Goal: Information Seeking & Learning: Learn about a topic

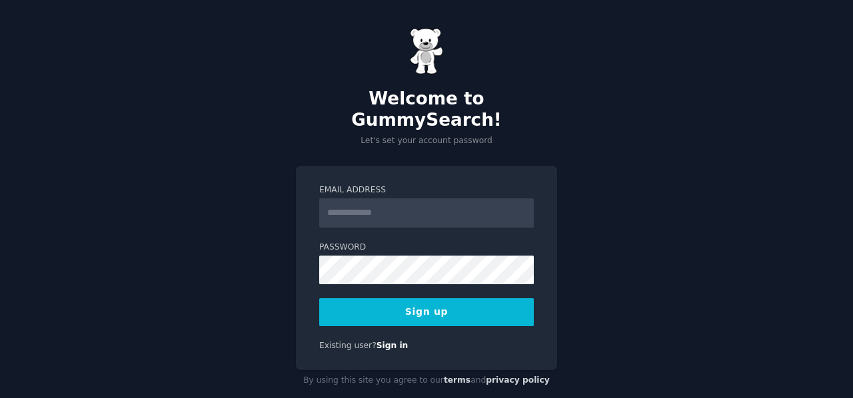
click at [377, 199] on input "Email Address" at bounding box center [426, 213] width 215 height 29
click at [348, 219] on form "Email Address Password 8 or more characters Alphanumeric characters No common p…" at bounding box center [426, 256] width 215 height 142
click at [385, 199] on input "Email Address" at bounding box center [426, 213] width 215 height 29
click at [325, 242] on label "Password" at bounding box center [426, 248] width 215 height 12
click at [384, 199] on input "Email Address" at bounding box center [426, 213] width 215 height 29
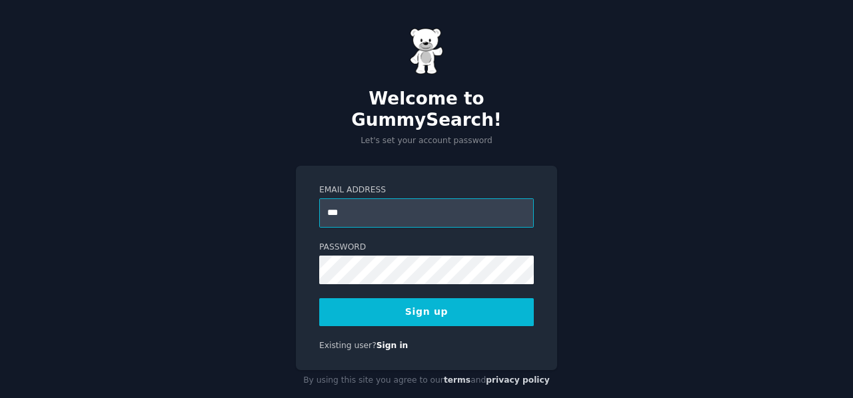
type input "**********"
click at [449, 299] on button "Sign up" at bounding box center [426, 313] width 215 height 28
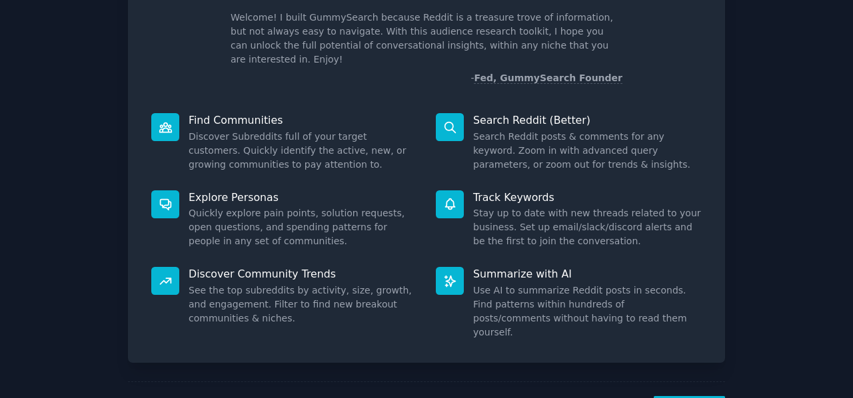
scroll to position [123, 0]
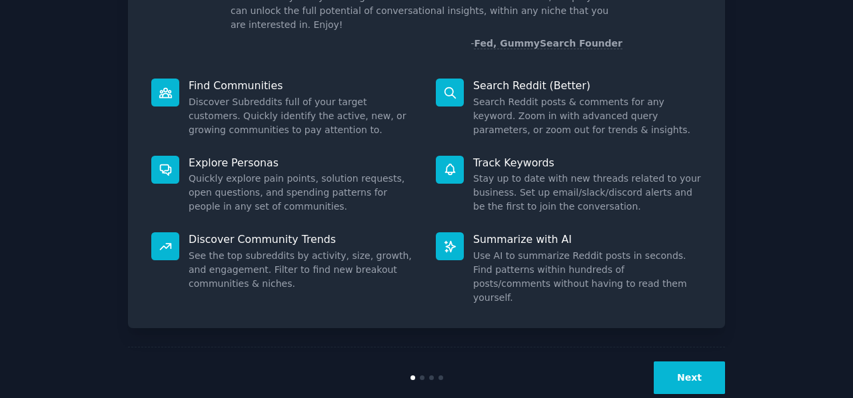
click at [678, 362] on button "Next" at bounding box center [689, 378] width 71 height 33
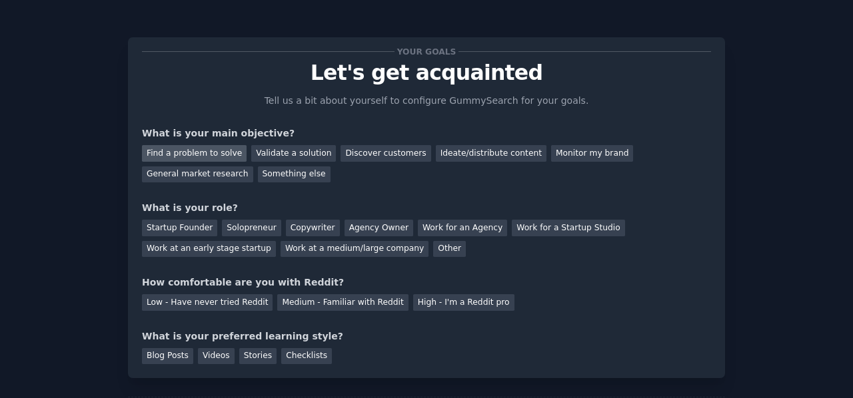
click at [202, 148] on div "Find a problem to solve" at bounding box center [194, 153] width 105 height 17
click at [369, 229] on div "Agency Owner" at bounding box center [379, 228] width 69 height 17
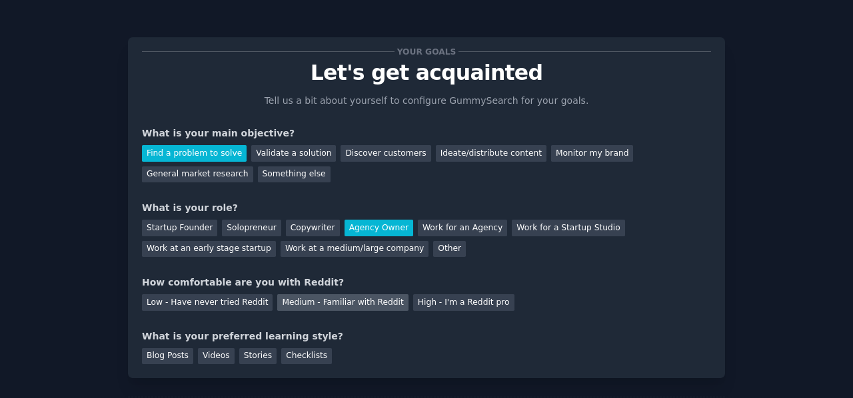
click at [310, 309] on div "Your goals Let's get acquainted Tell us a bit about yourself to configure Gummy…" at bounding box center [426, 207] width 569 height 313
click at [305, 307] on div "Medium - Familiar with Reddit" at bounding box center [342, 303] width 131 height 17
click at [159, 353] on div "Blog Posts" at bounding box center [167, 357] width 51 height 17
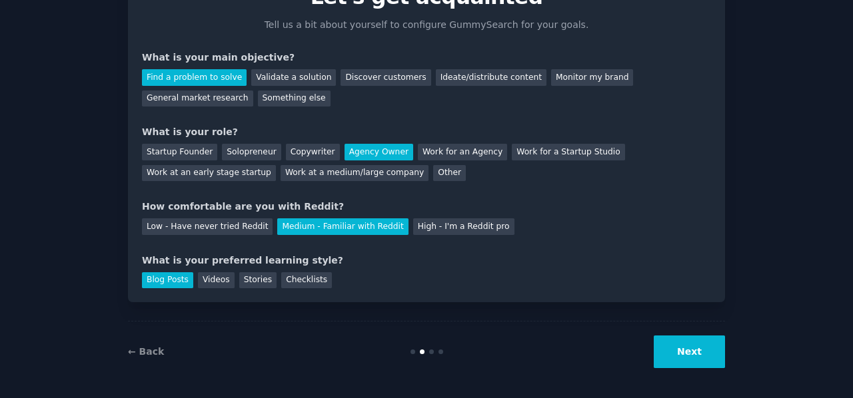
scroll to position [78, 0]
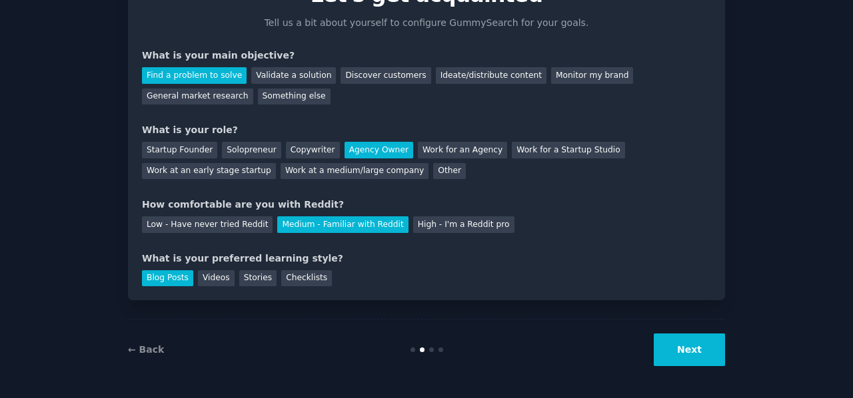
click at [694, 363] on button "Next" at bounding box center [689, 350] width 71 height 33
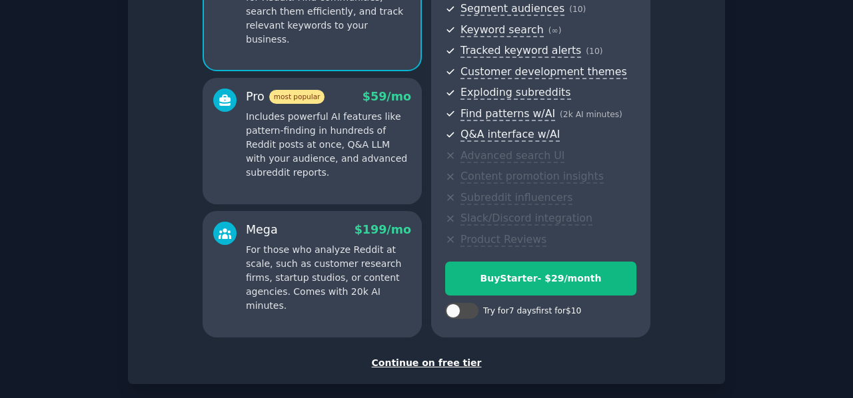
scroll to position [200, 0]
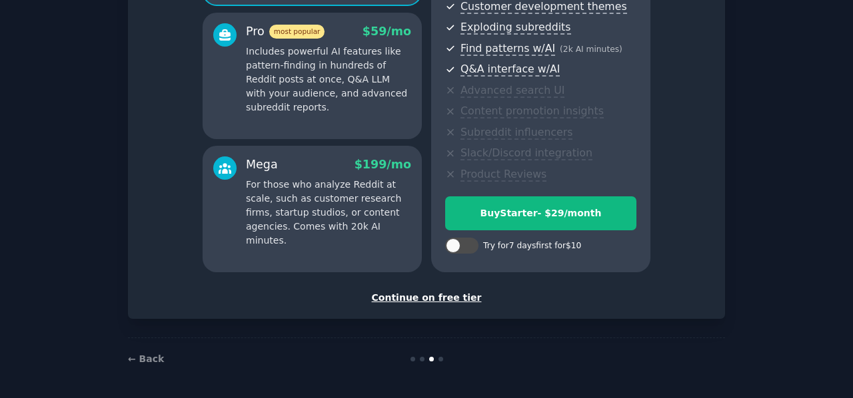
click at [446, 295] on div "Continue on free tier" at bounding box center [426, 298] width 569 height 14
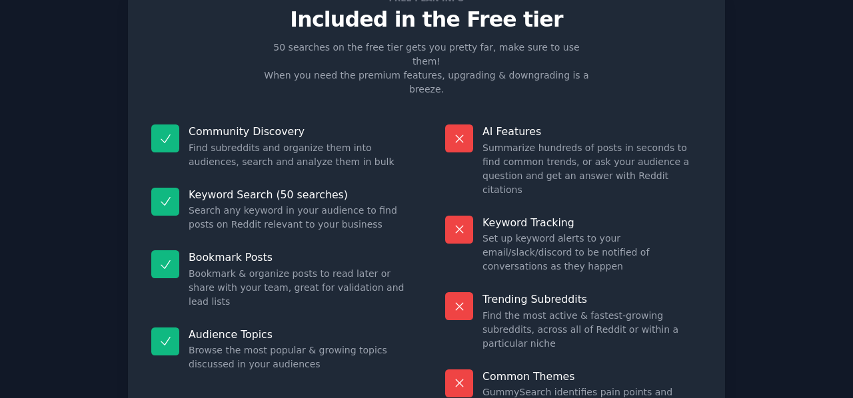
scroll to position [120, 0]
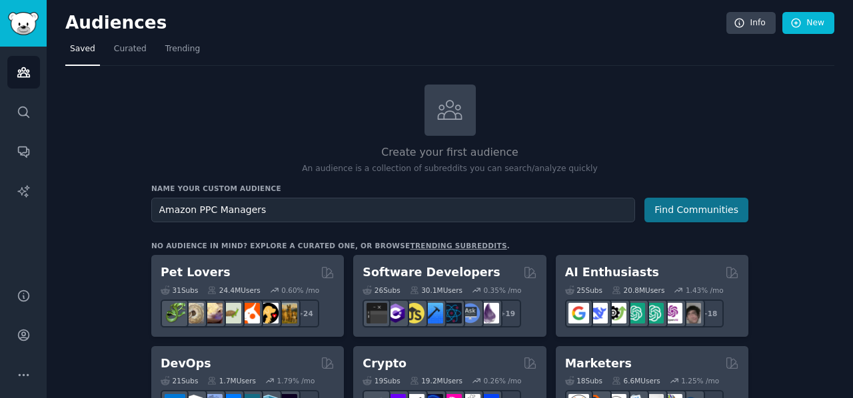
type input "Amazon PPC Managers"
click at [697, 209] on button "Find Communities" at bounding box center [696, 210] width 104 height 25
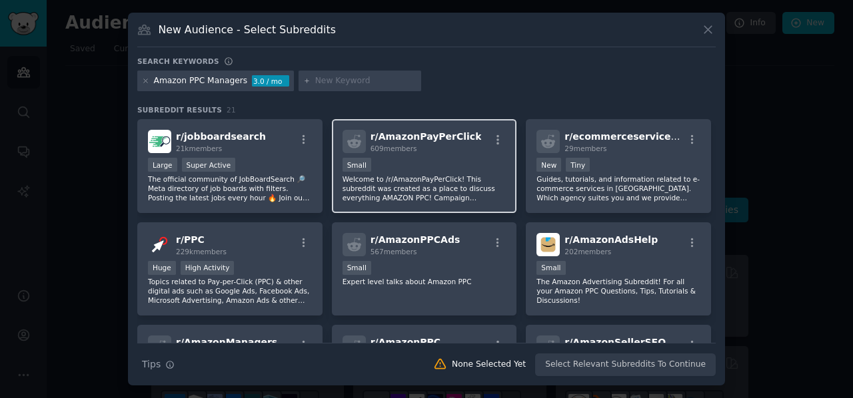
click at [389, 145] on span "609 members" at bounding box center [394, 149] width 47 height 8
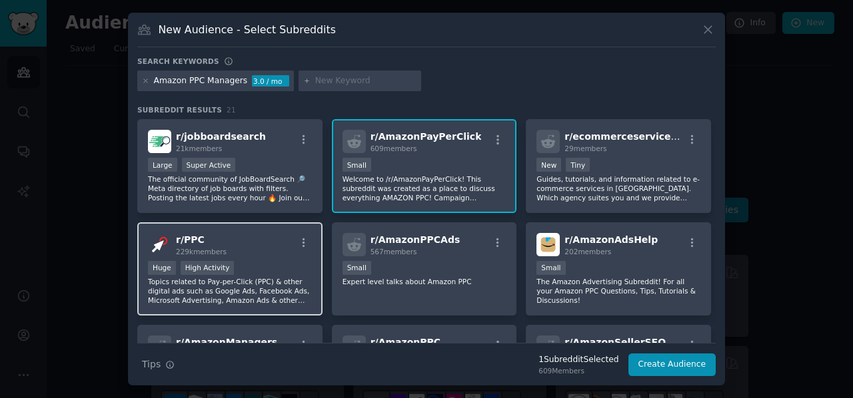
click at [275, 235] on div "r/ PPC 229k members" at bounding box center [230, 244] width 164 height 23
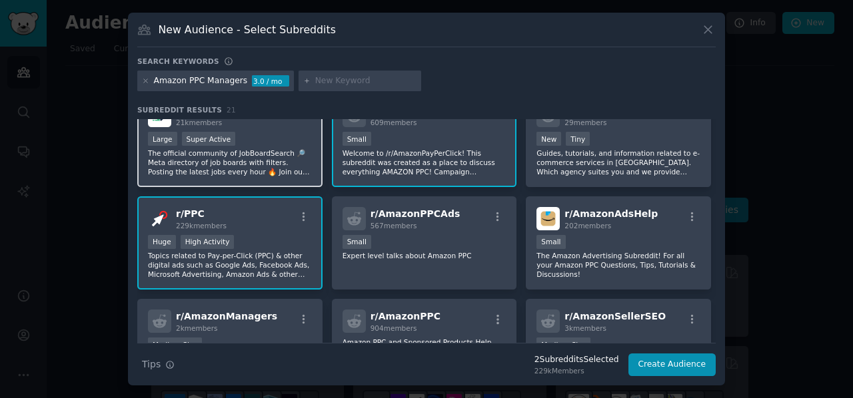
scroll to position [67, 0]
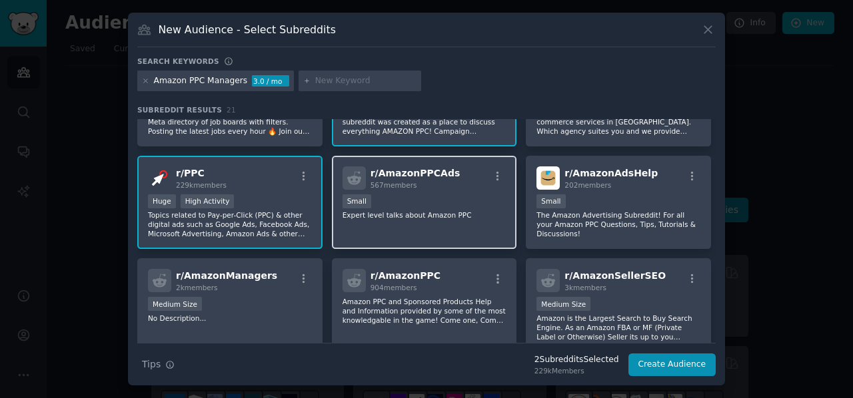
click at [473, 183] on div "r/ AmazonPPCAds 567 members" at bounding box center [425, 178] width 164 height 23
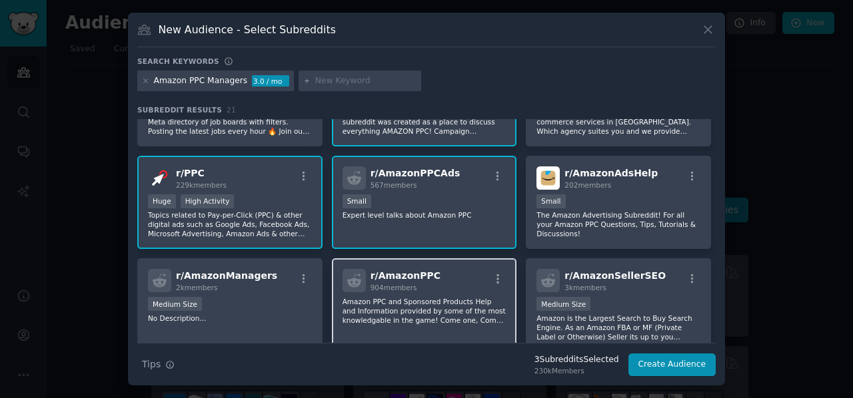
click at [426, 281] on span "r/ AmazonPPC" at bounding box center [406, 276] width 70 height 11
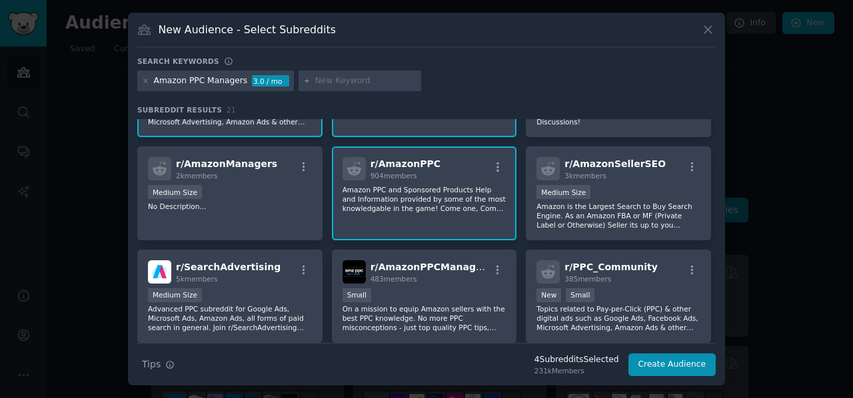
scroll to position [200, 0]
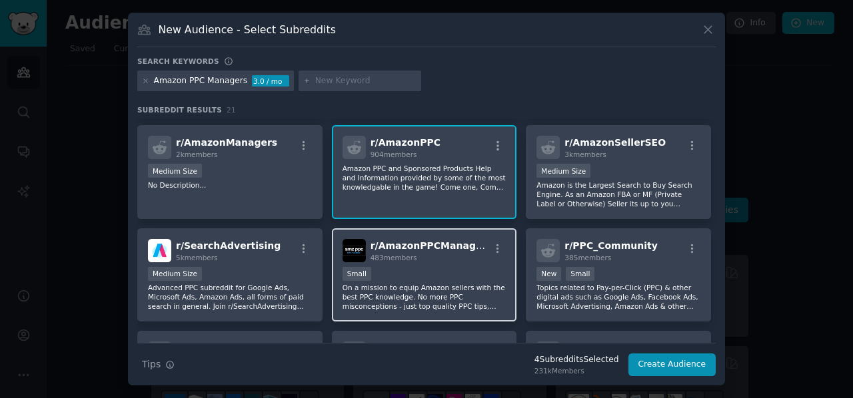
click at [409, 262] on div "r/ AmazonPPCManagement 483 members Small On a mission to equip Amazon sellers w…" at bounding box center [424, 276] width 185 height 94
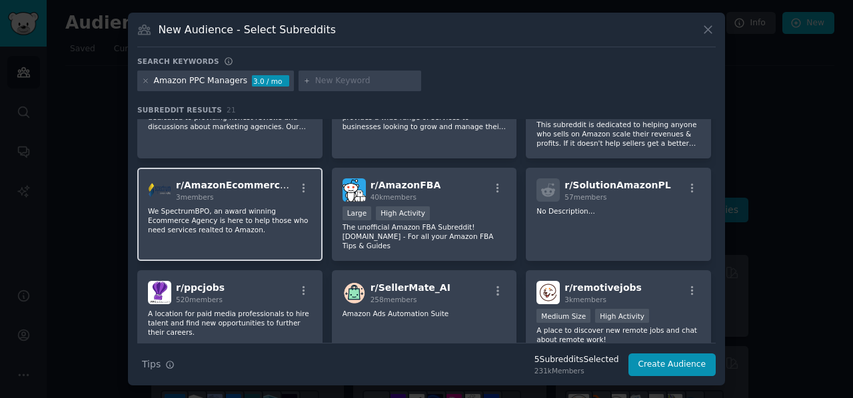
scroll to position [524, 0]
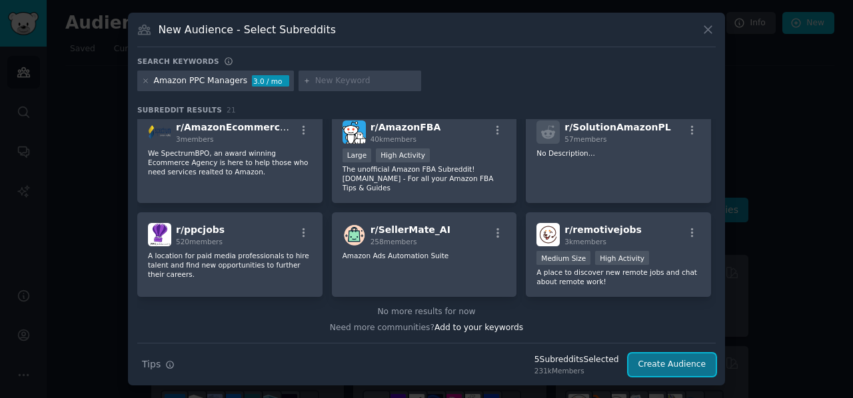
click at [669, 362] on button "Create Audience" at bounding box center [672, 365] width 88 height 23
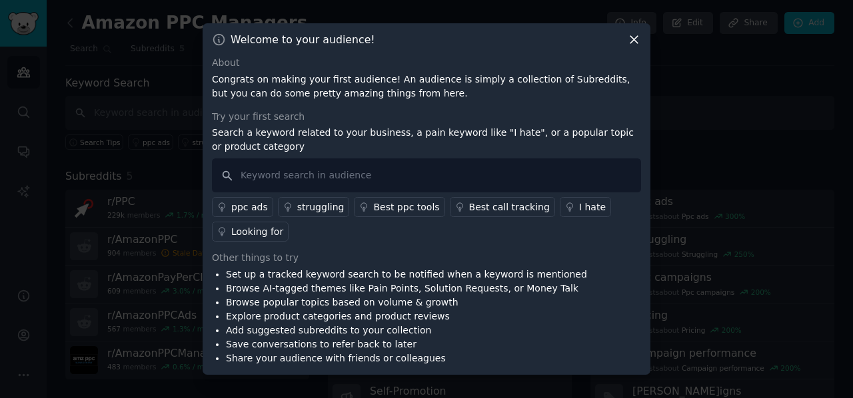
click at [269, 233] on div "Looking for" at bounding box center [257, 232] width 52 height 14
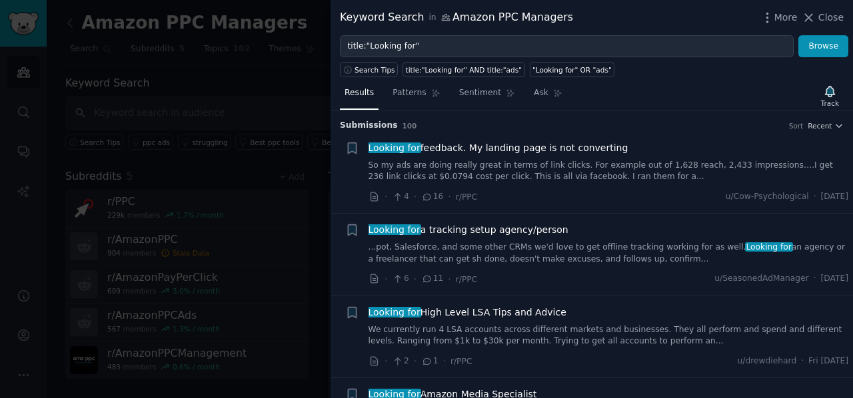
drag, startPoint x: 569, startPoint y: 265, endPoint x: 550, endPoint y: 255, distance: 21.5
click at [550, 255] on link "...pot, Salesforce, and some other CRMs we'd love to get offline tracking worki…" at bounding box center [609, 253] width 480 height 23
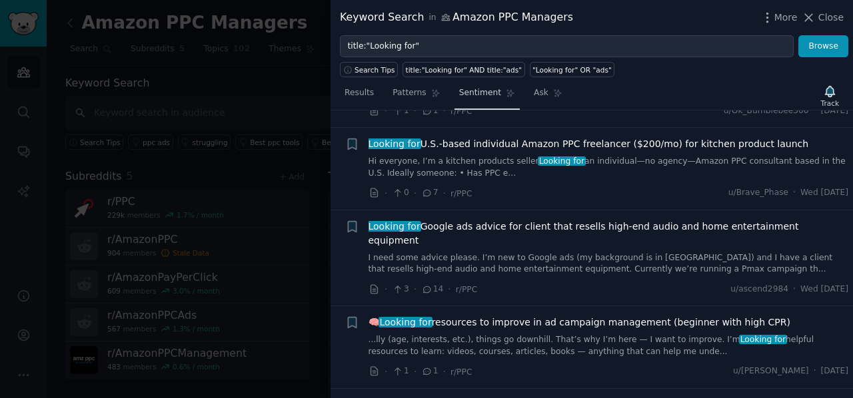
scroll to position [2435, 0]
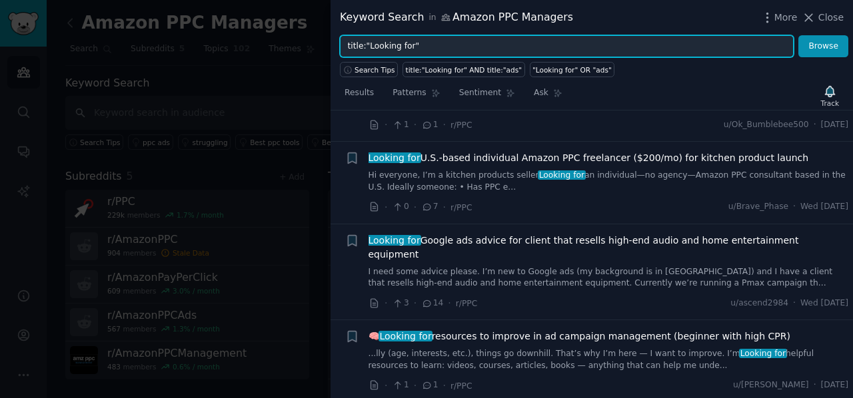
click at [461, 51] on input "title:"Looking for"" at bounding box center [567, 46] width 454 height 23
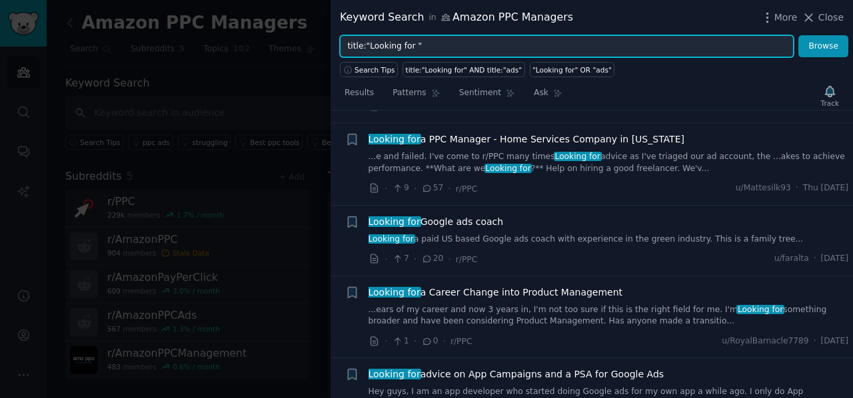
scroll to position [836, 0]
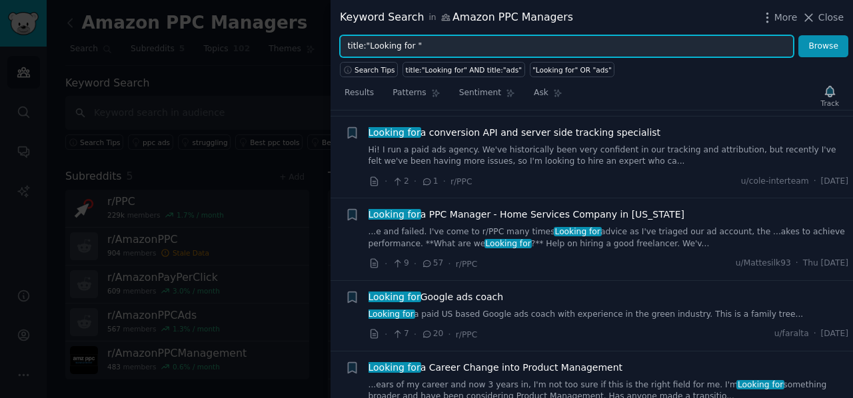
type input "title:"Looking for ""
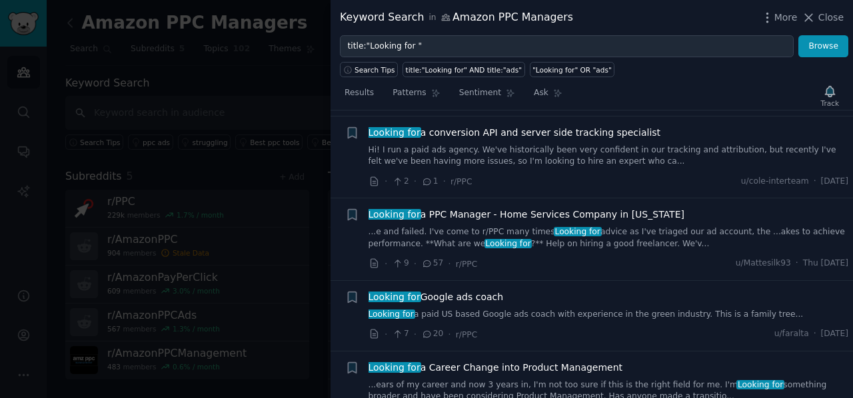
click at [496, 227] on link "...e and failed. I've come to r/PPC many times Looking for advice as I've triag…" at bounding box center [609, 238] width 480 height 23
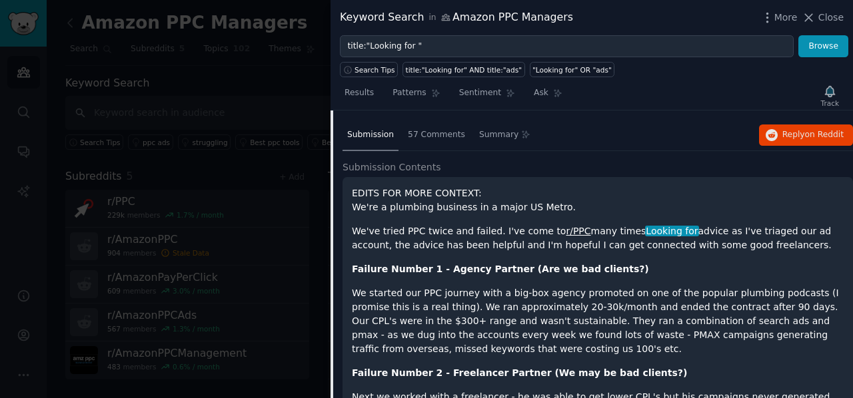
scroll to position [666, 0]
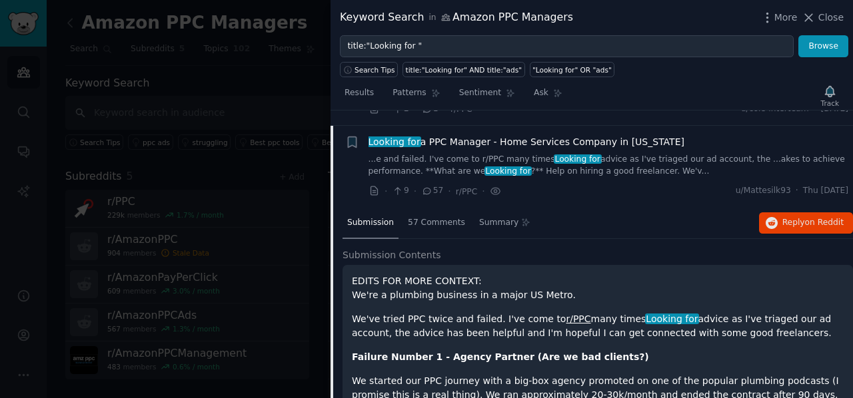
click at [386, 137] on span "Looking for" at bounding box center [394, 142] width 55 height 11
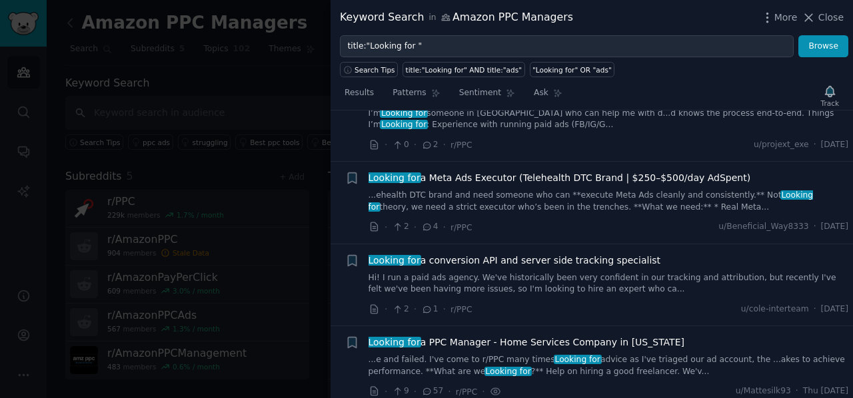
scroll to position [266, 0]
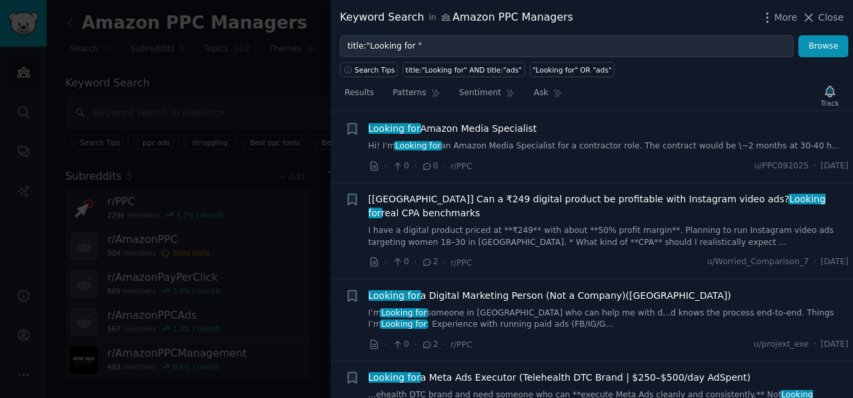
click at [492, 144] on link "Hi! I'm Looking for an Amazon Media Specialist for a contractor role. The contr…" at bounding box center [609, 147] width 480 height 12
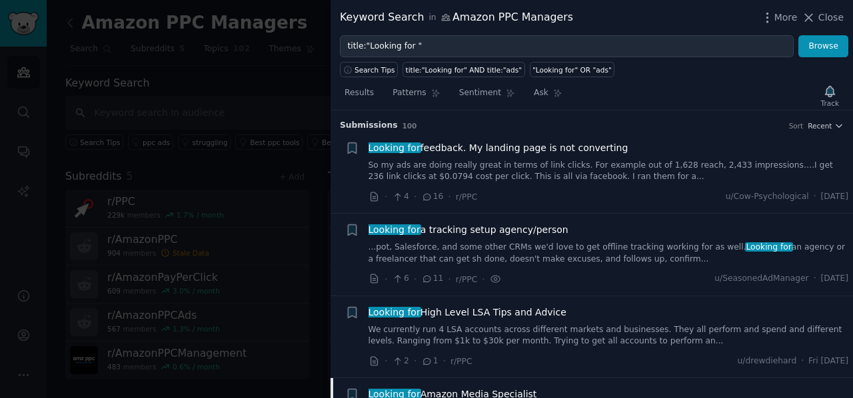
click at [175, 53] on div at bounding box center [426, 199] width 853 height 398
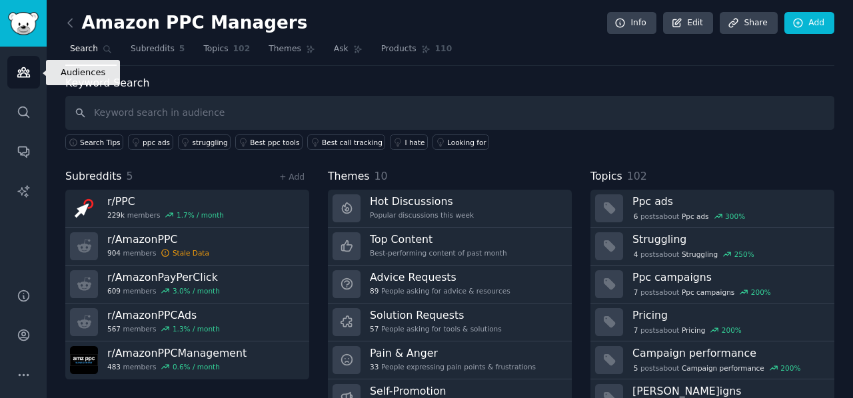
click at [26, 63] on link "Audiences" at bounding box center [23, 72] width 33 height 33
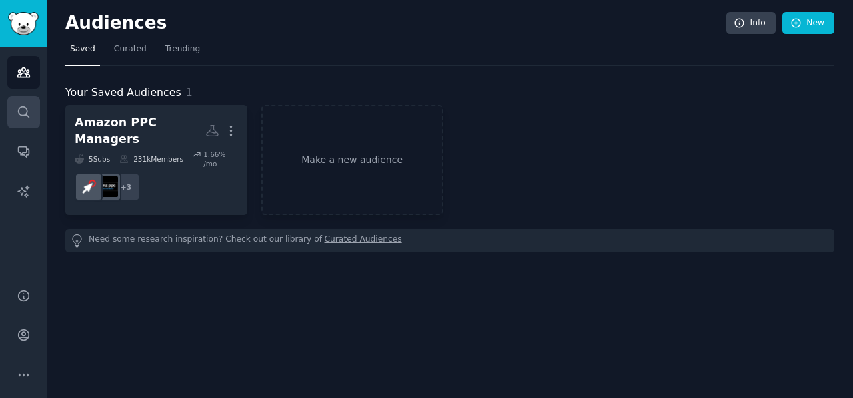
click at [36, 113] on link "Search" at bounding box center [23, 112] width 33 height 33
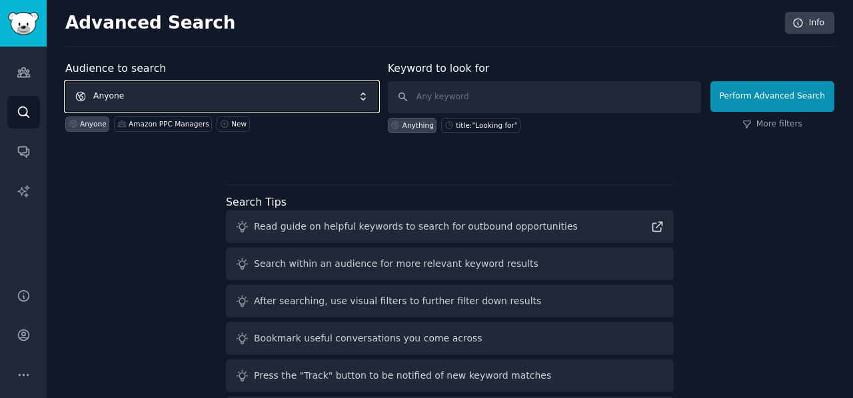
click at [157, 82] on span "Anyone" at bounding box center [221, 96] width 313 height 31
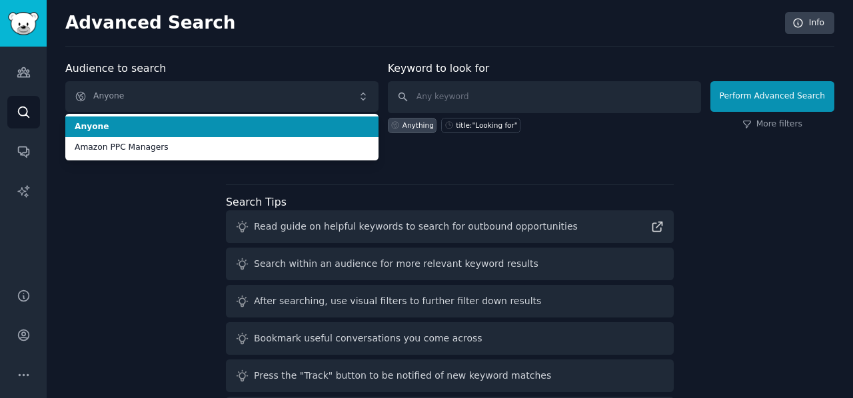
click at [157, 165] on div "Audience to search Anyone Anyone Amazon PPC Managers Anyone Amazon PPC Managers…" at bounding box center [449, 248] width 769 height 375
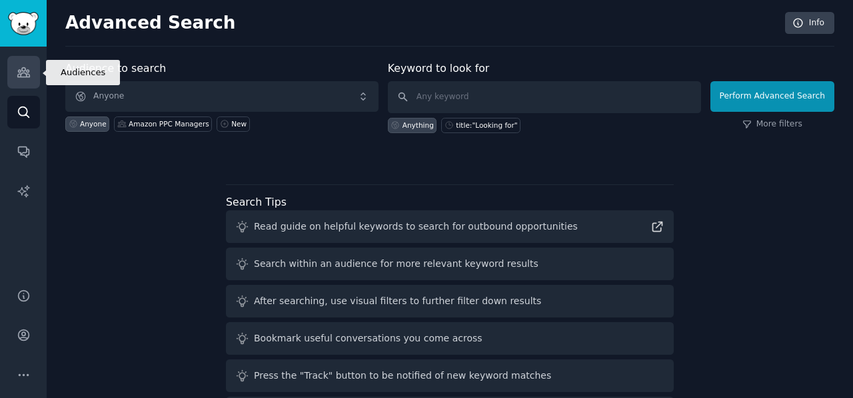
click at [27, 77] on icon "Sidebar" at bounding box center [23, 72] width 12 height 9
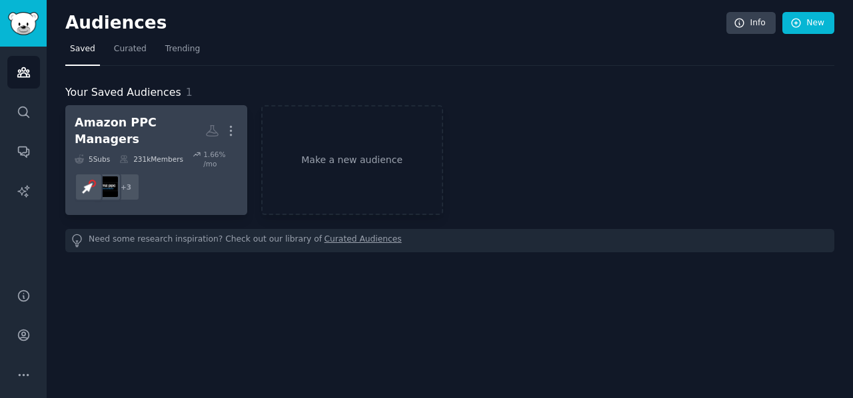
click at [203, 173] on dd "+ 3" at bounding box center [156, 187] width 163 height 37
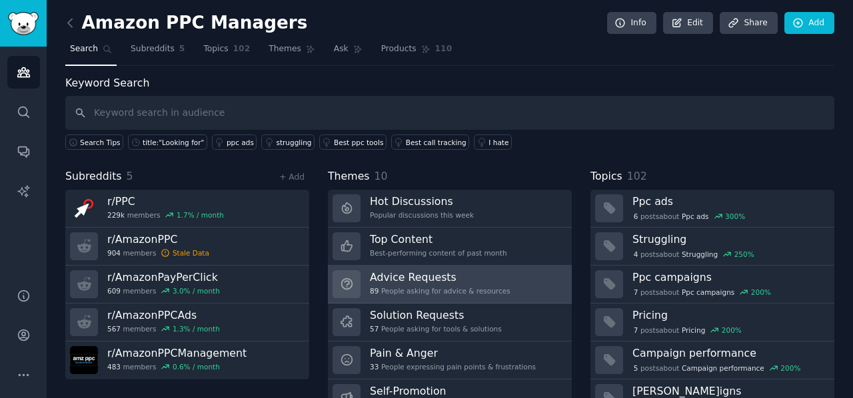
click at [430, 283] on div "Advice Requests 89 People asking for advice & resources" at bounding box center [440, 285] width 141 height 28
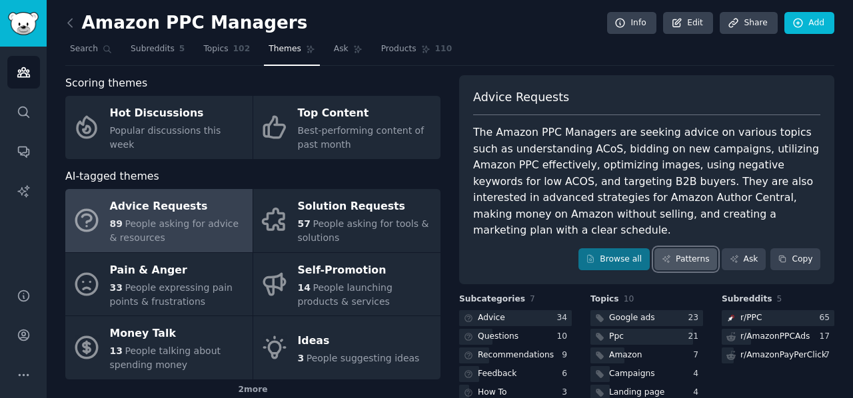
click at [677, 249] on link "Patterns" at bounding box center [685, 260] width 63 height 23
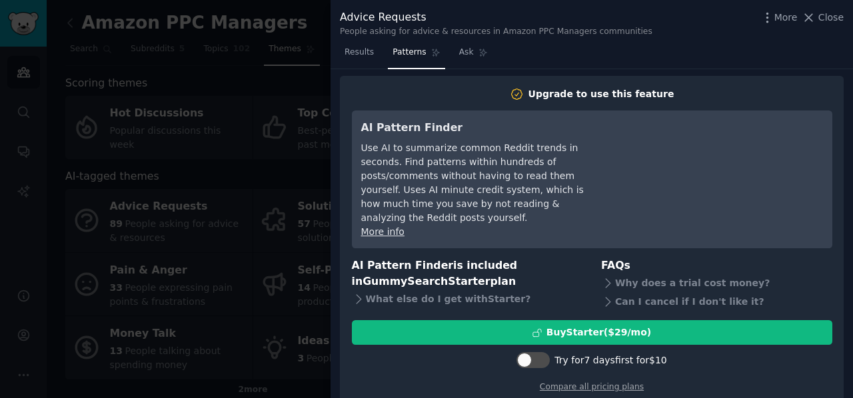
scroll to position [3, 0]
click at [819, 14] on button "Close" at bounding box center [823, 18] width 42 height 14
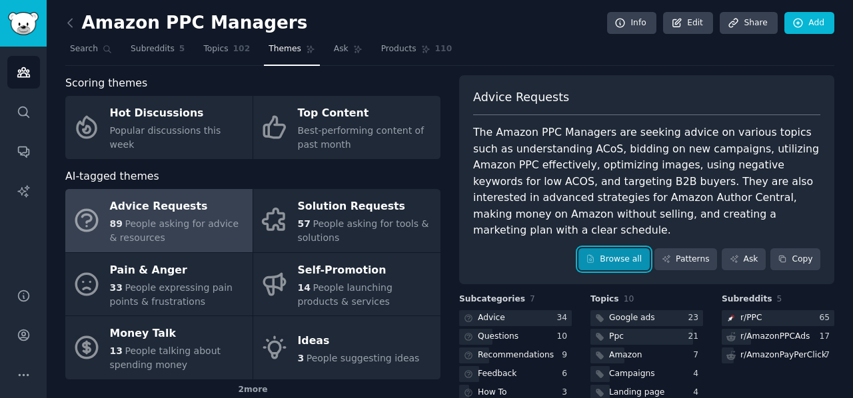
click at [620, 249] on link "Browse all" at bounding box center [613, 260] width 71 height 23
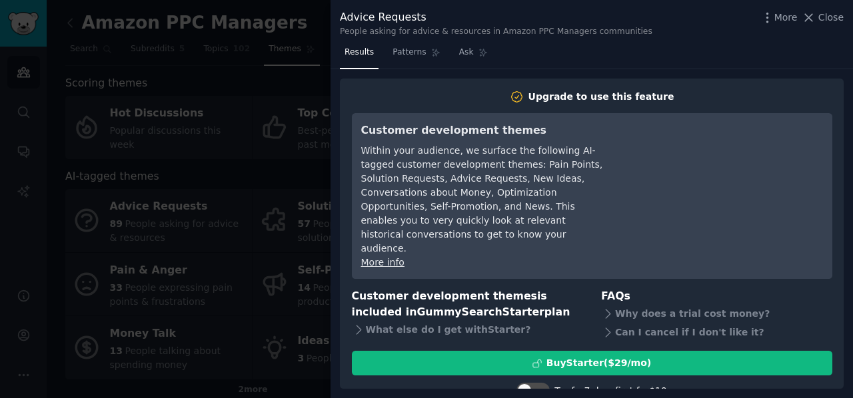
click at [802, 39] on div "Advice Requests People asking for advice & resources in Amazon PPC Managers com…" at bounding box center [592, 21] width 522 height 42
click at [820, 21] on button "Close" at bounding box center [823, 18] width 42 height 14
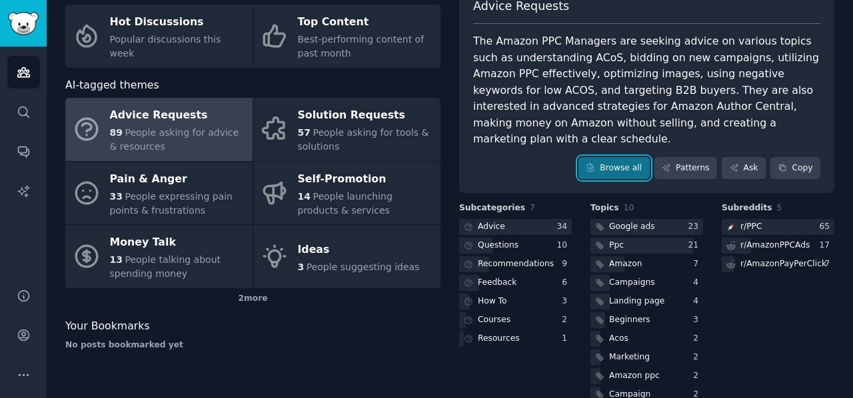
scroll to position [99, 0]
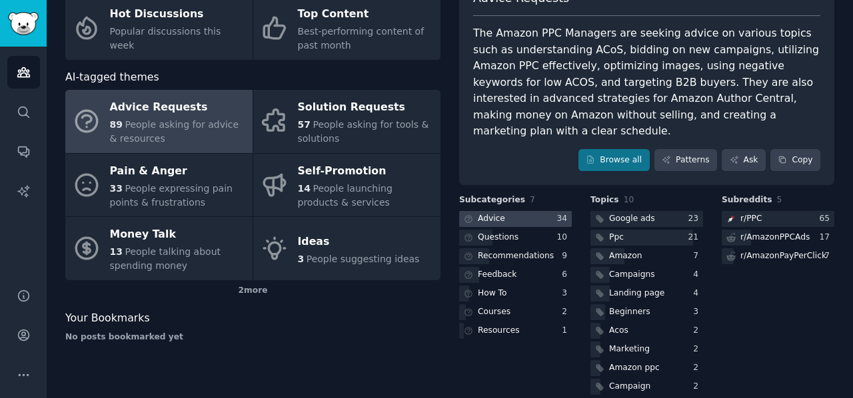
click at [522, 211] on div at bounding box center [515, 219] width 113 height 17
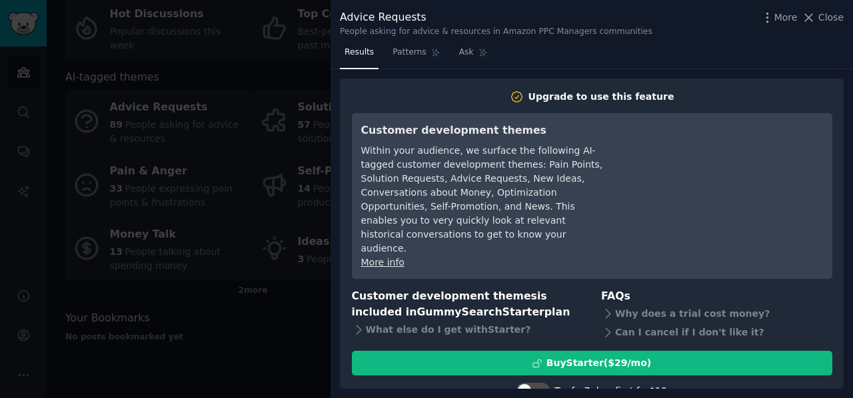
click at [528, 187] on div "Within your audience, we surface the following AI-tagged customer development t…" at bounding box center [482, 200] width 243 height 112
click at [402, 41] on div "Advice Requests People asking for advice & resources in Amazon PPC Managers com…" at bounding box center [592, 21] width 522 height 42
click at [401, 53] on span "Patterns" at bounding box center [408, 53] width 33 height 12
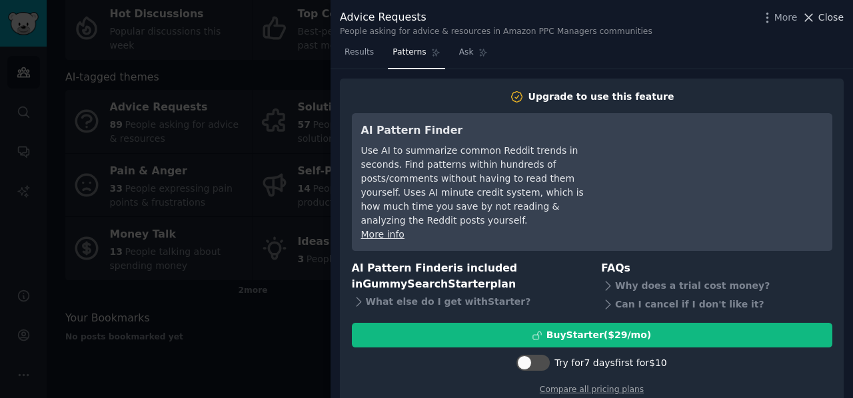
click at [819, 20] on button "Close" at bounding box center [823, 18] width 42 height 14
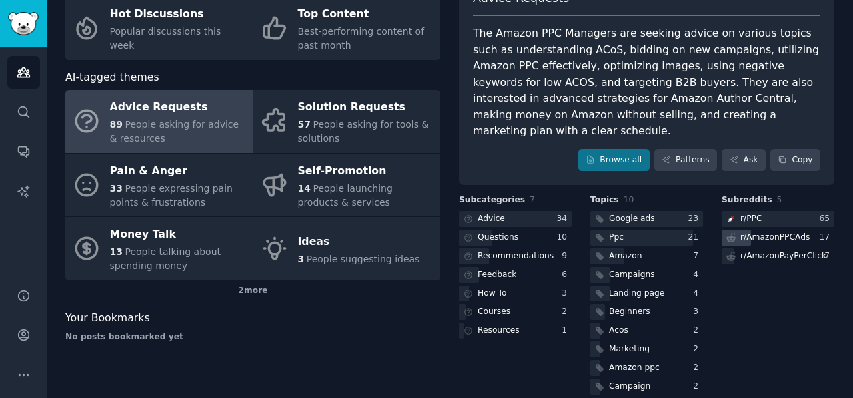
click at [742, 232] on div "r/ AmazonPPCAds" at bounding box center [774, 238] width 69 height 12
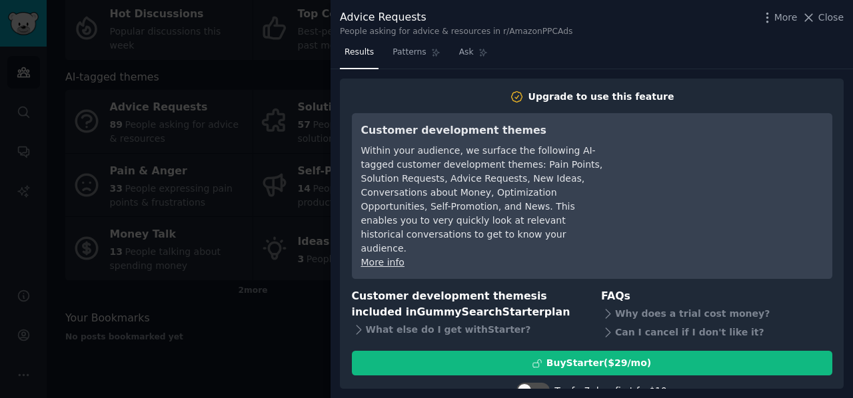
drag, startPoint x: 824, startPoint y: 11, endPoint x: 815, endPoint y: 17, distance: 10.2
click at [823, 11] on span "Close" at bounding box center [830, 18] width 25 height 14
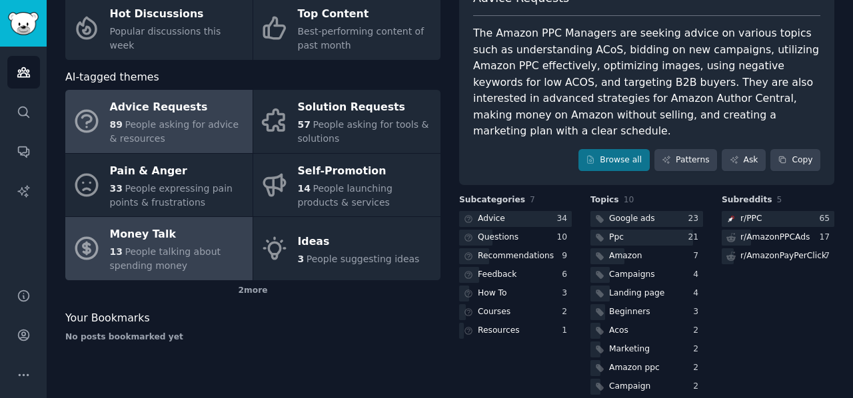
click at [212, 232] on div "Money Talk" at bounding box center [178, 235] width 136 height 21
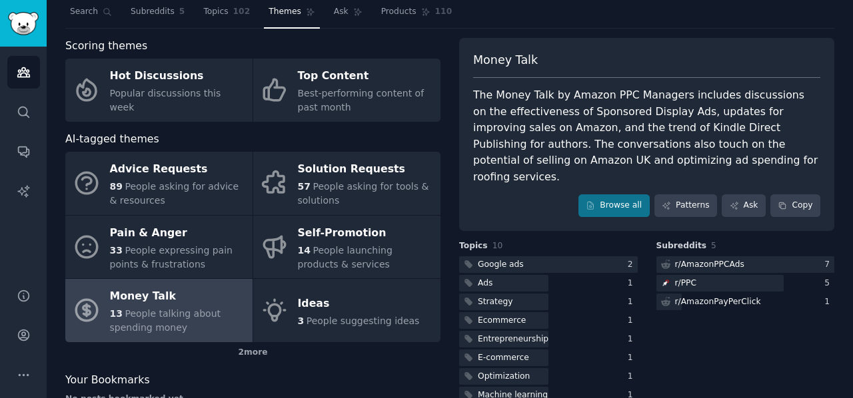
scroll to position [16, 0]
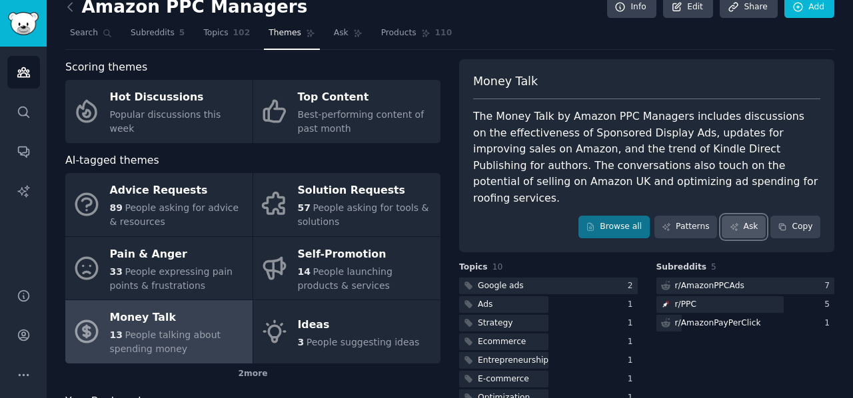
click at [749, 216] on link "Ask" at bounding box center [744, 227] width 44 height 23
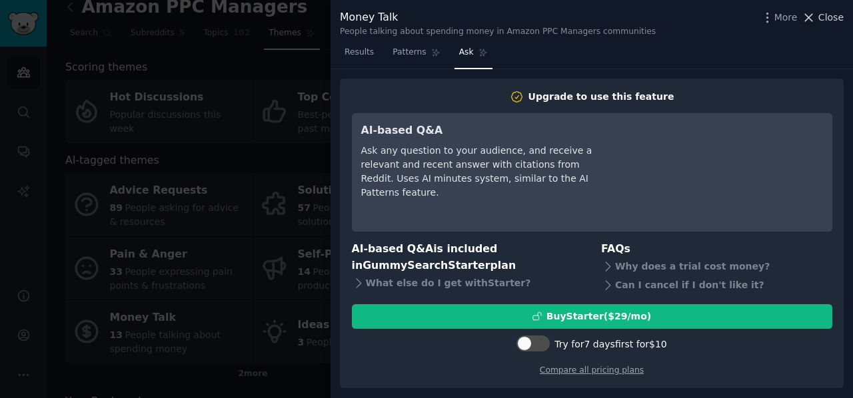
click at [842, 22] on span "Close" at bounding box center [830, 18] width 25 height 14
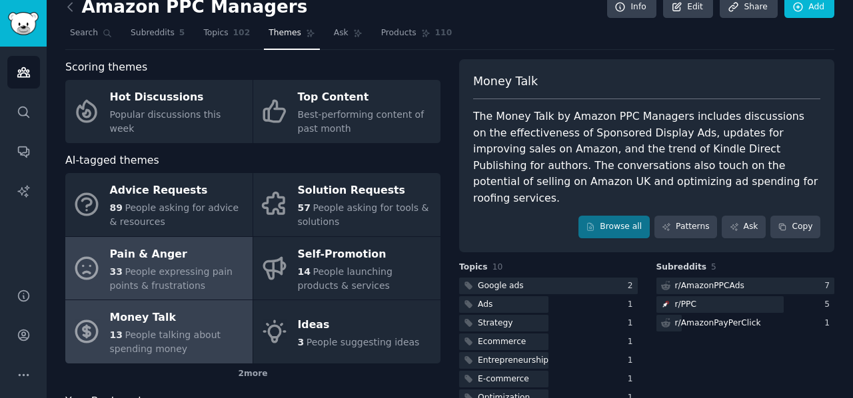
click at [209, 263] on div "Pain & Anger" at bounding box center [178, 254] width 136 height 21
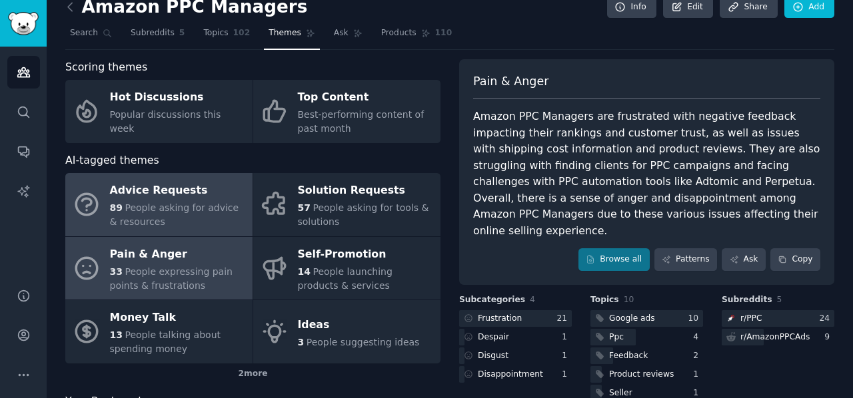
click at [143, 203] on span "People asking for advice & resources" at bounding box center [174, 215] width 129 height 25
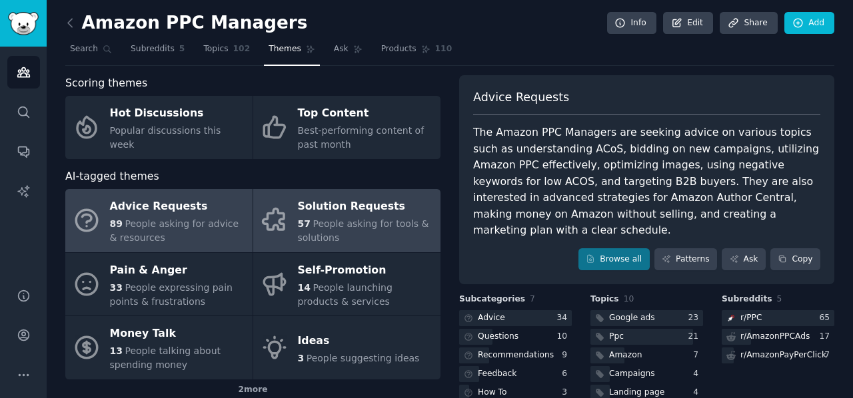
click at [341, 233] on div "57 People asking for tools & solutions" at bounding box center [366, 231] width 136 height 28
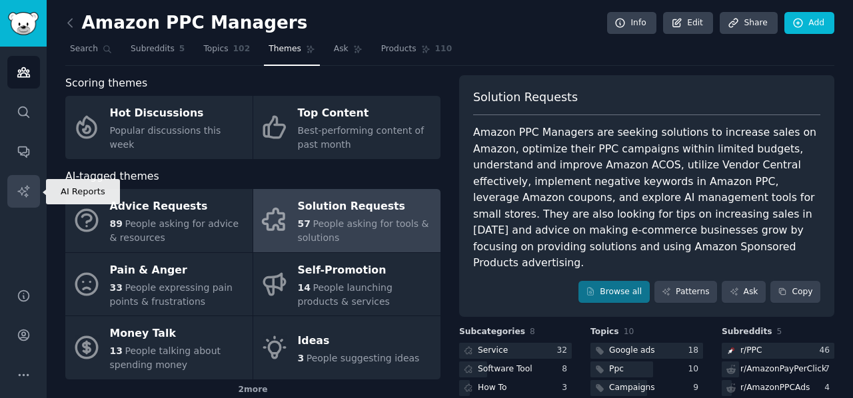
click at [17, 198] on icon "Sidebar" at bounding box center [24, 192] width 14 height 14
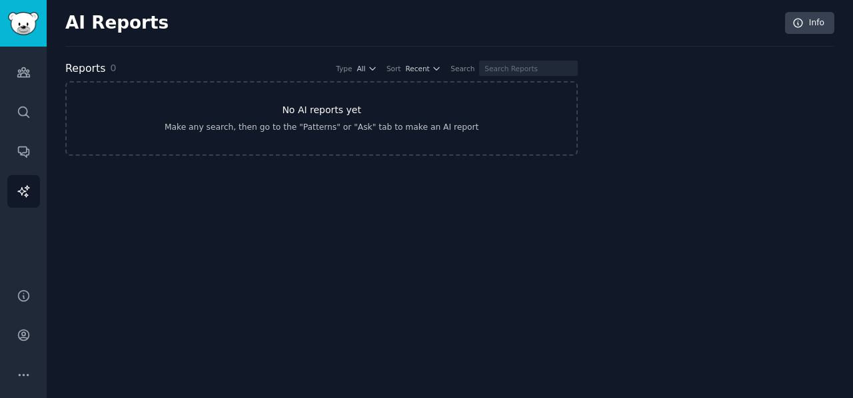
drag, startPoint x: 17, startPoint y: 195, endPoint x: 148, endPoint y: 135, distance: 143.4
click at [148, 135] on link "No AI reports yet Make any search, then go to the "Patterns" or "Ask" tab to ma…" at bounding box center [321, 118] width 512 height 75
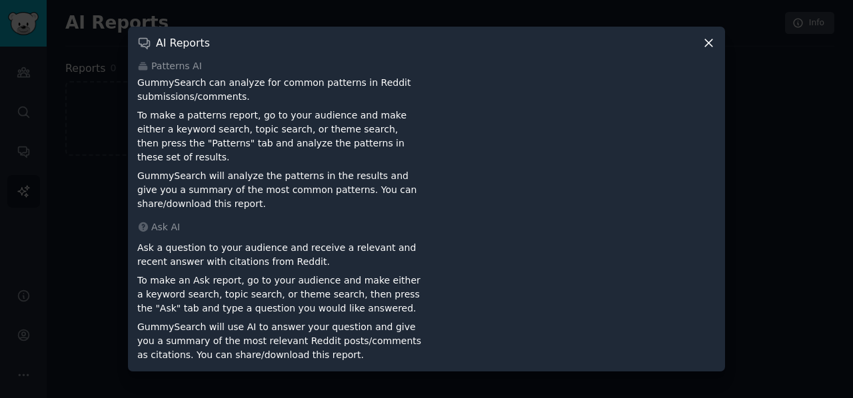
click at [708, 50] on icon at bounding box center [709, 43] width 14 height 14
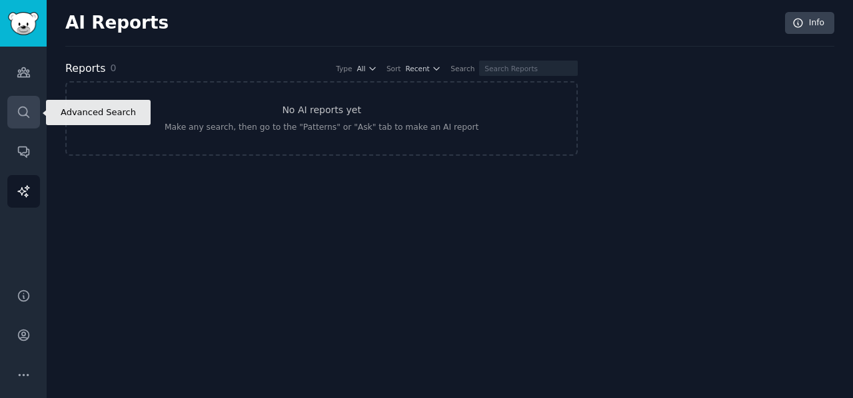
click at [19, 100] on link "Search" at bounding box center [23, 112] width 33 height 33
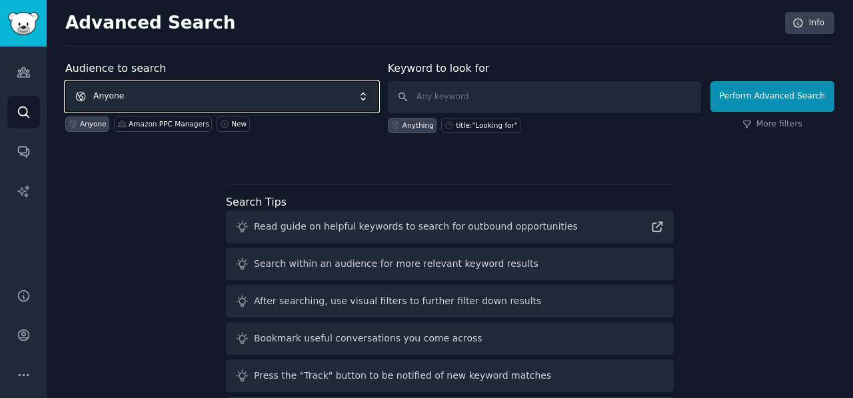
click at [124, 102] on span "Anyone" at bounding box center [221, 96] width 313 height 31
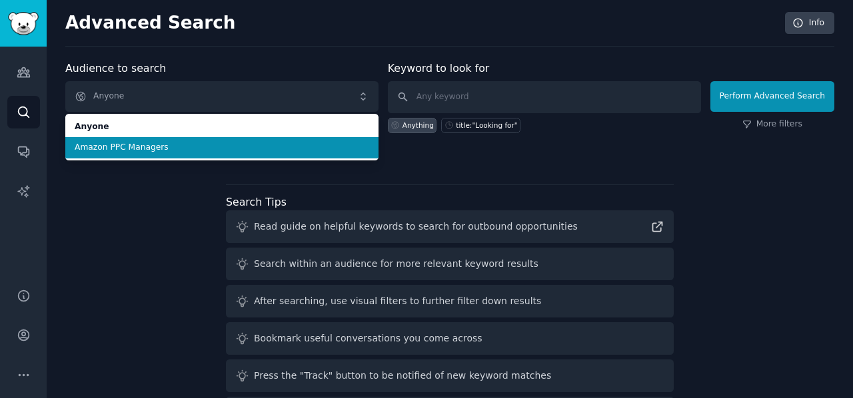
click at [121, 141] on li "Amazon PPC Managers" at bounding box center [221, 147] width 313 height 21
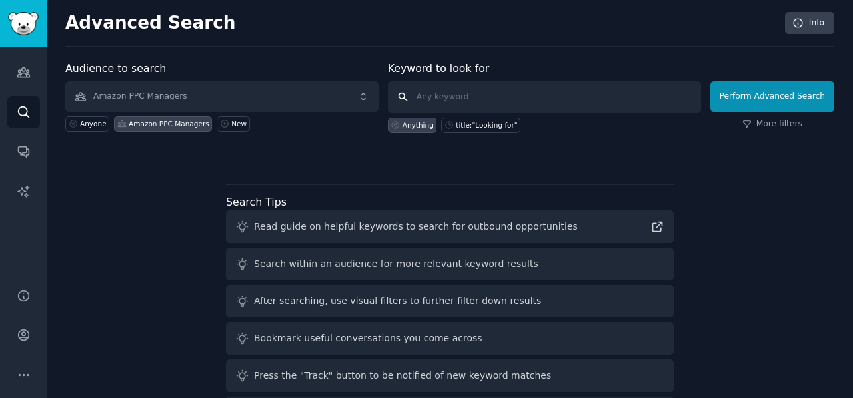
click at [441, 93] on input "text" at bounding box center [544, 97] width 313 height 32
click at [23, 76] on icon "Sidebar" at bounding box center [24, 72] width 14 height 14
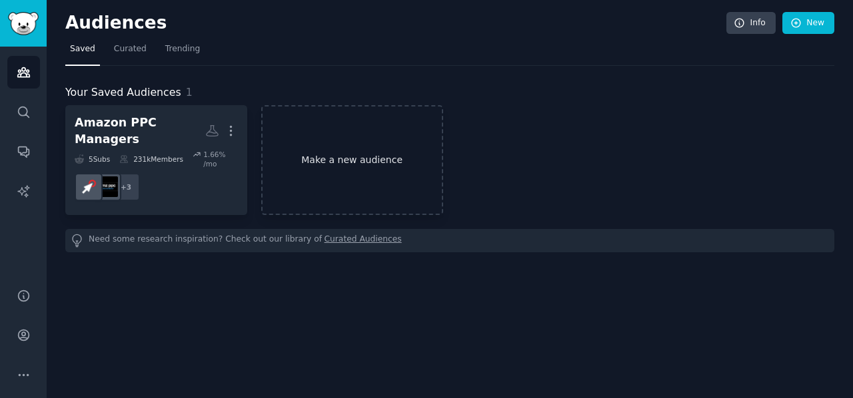
click at [272, 157] on link "Make a new audience" at bounding box center [352, 160] width 182 height 110
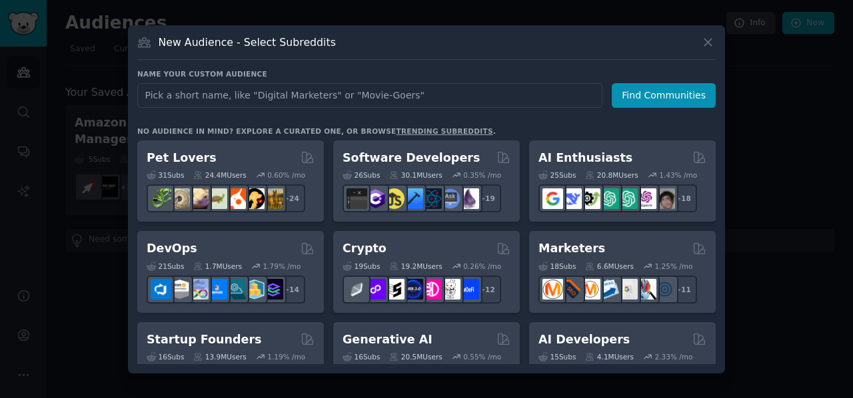
click at [272, 89] on input "text" at bounding box center [369, 95] width 465 height 25
type input "linkedIn"
click button "Find Communities" at bounding box center [664, 95] width 104 height 25
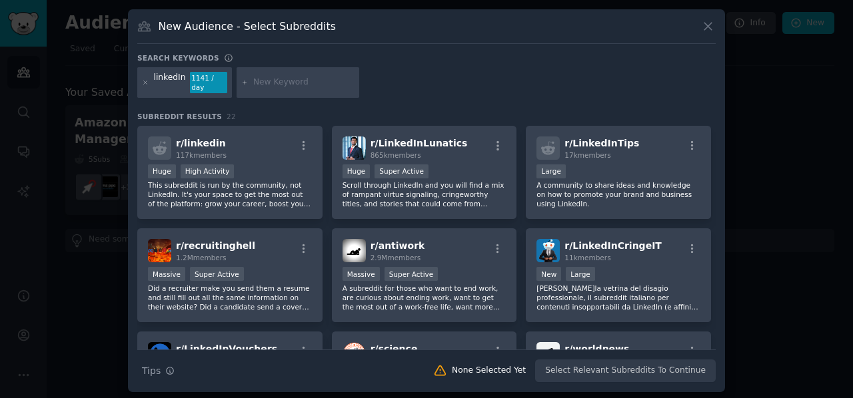
click at [151, 77] on div "linkedIn 1141 / day" at bounding box center [184, 82] width 95 height 31
click at [150, 77] on div "linkedIn 1141 / day" at bounding box center [184, 82] width 95 height 31
click at [149, 79] on icon at bounding box center [145, 82] width 7 height 7
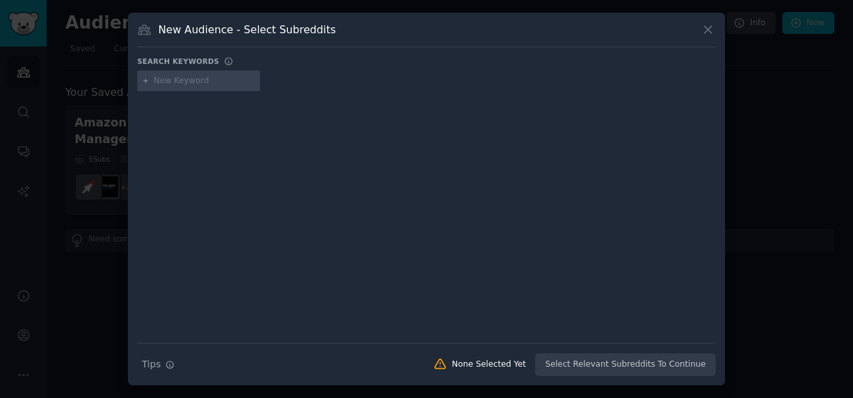
click at [205, 91] on div at bounding box center [426, 84] width 578 height 26
click at [179, 79] on input "text" at bounding box center [204, 81] width 101 height 12
type input "amazon private label sellers"
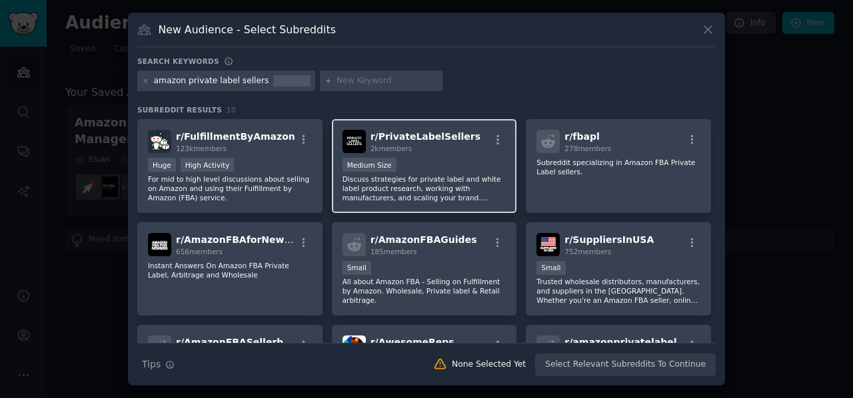
click at [445, 187] on p "Discuss strategies for private label and white label product research, working …" at bounding box center [425, 189] width 164 height 28
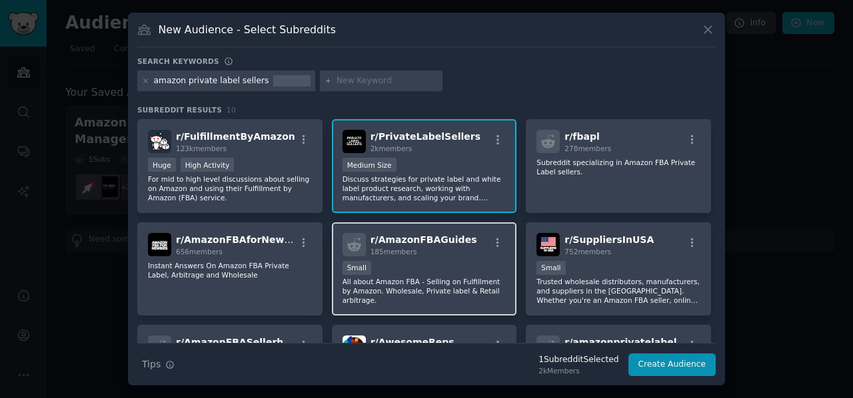
click at [423, 268] on div "Small" at bounding box center [425, 269] width 164 height 17
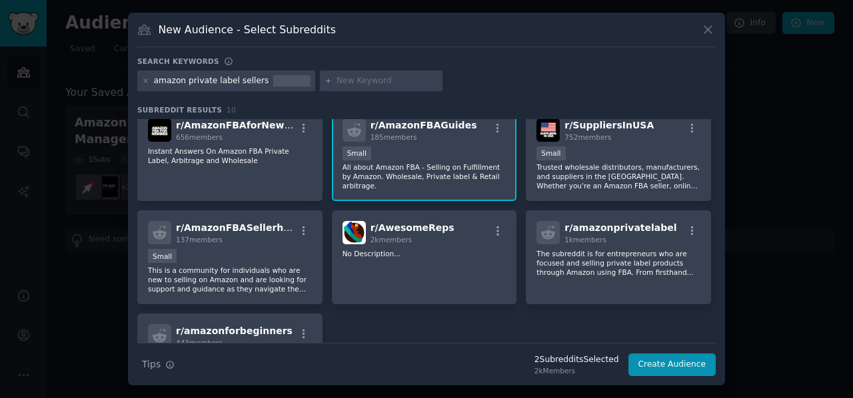
scroll to position [133, 0]
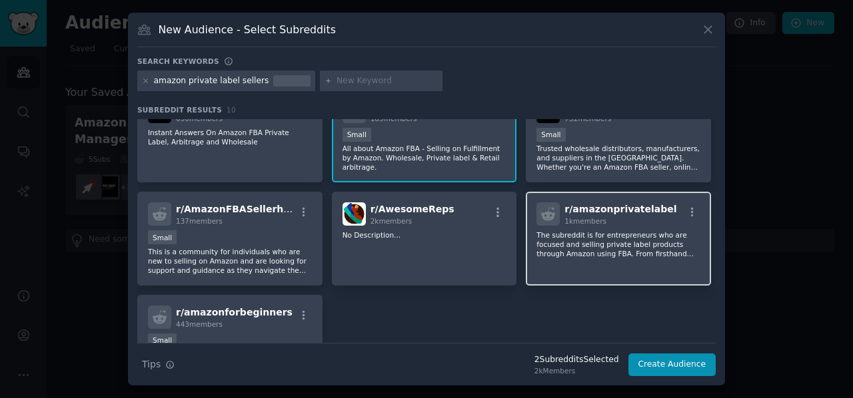
click at [598, 244] on p "The subreddit is for entrepreneurs who are focused and selling private label pr…" at bounding box center [618, 245] width 164 height 28
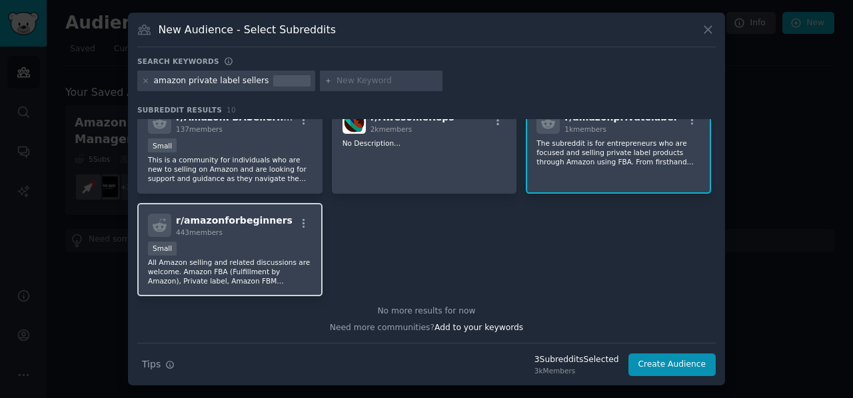
scroll to position [159, 0]
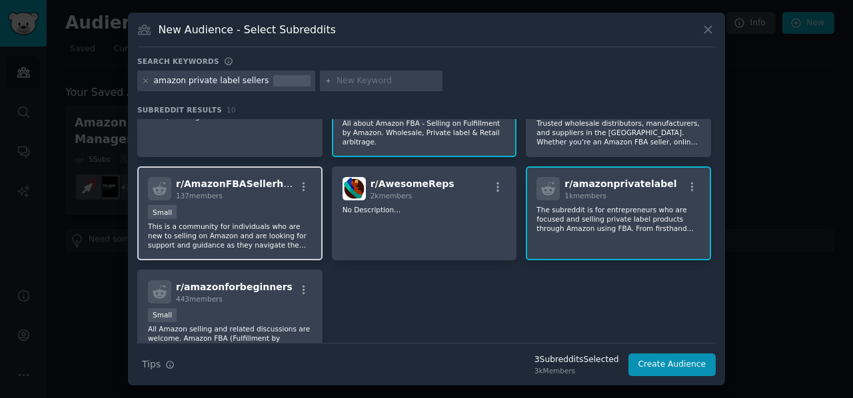
click at [208, 259] on div "r/ AmazonFBASellerhelp 137 members Small This is a community for individuals wh…" at bounding box center [229, 214] width 185 height 94
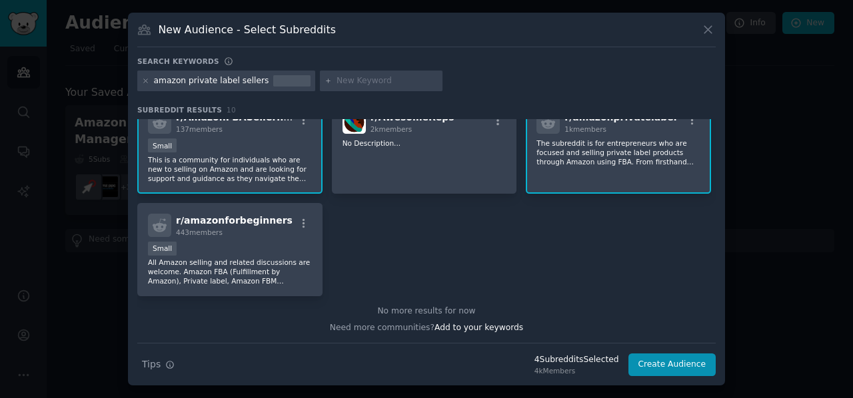
click at [207, 266] on p "All Amazon selling and related discussions are welcome. Amazon FBA (Fulfillment…" at bounding box center [230, 272] width 164 height 28
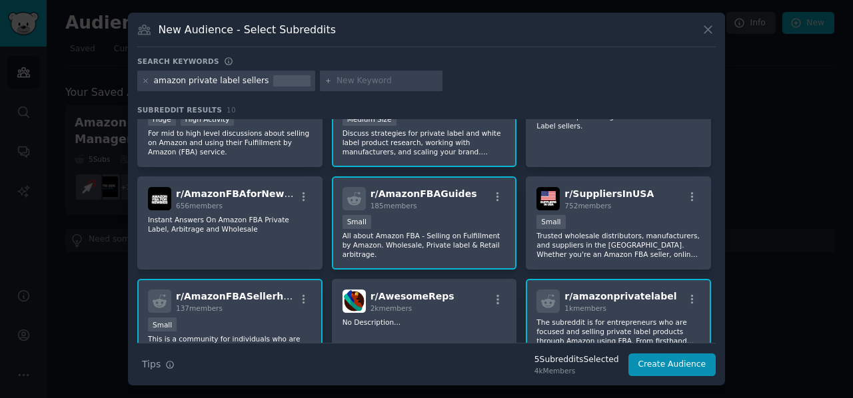
scroll to position [25, 0]
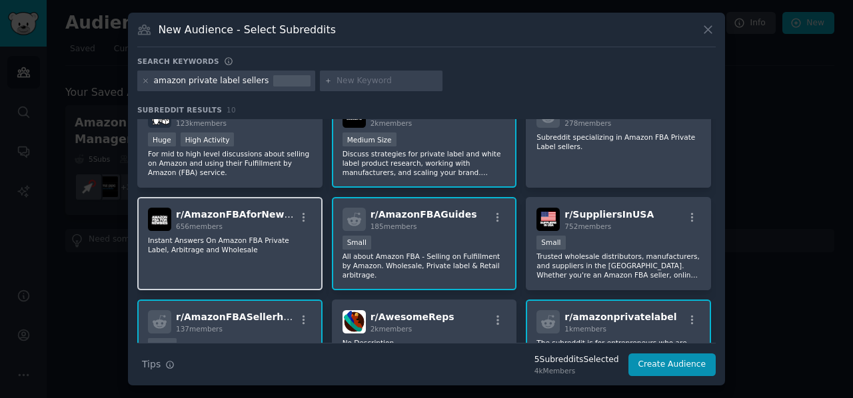
click at [212, 263] on div "r/ AmazonFBAforNewbies 656 members Instant Answers On Amazon FBA Private Label,…" at bounding box center [229, 244] width 185 height 94
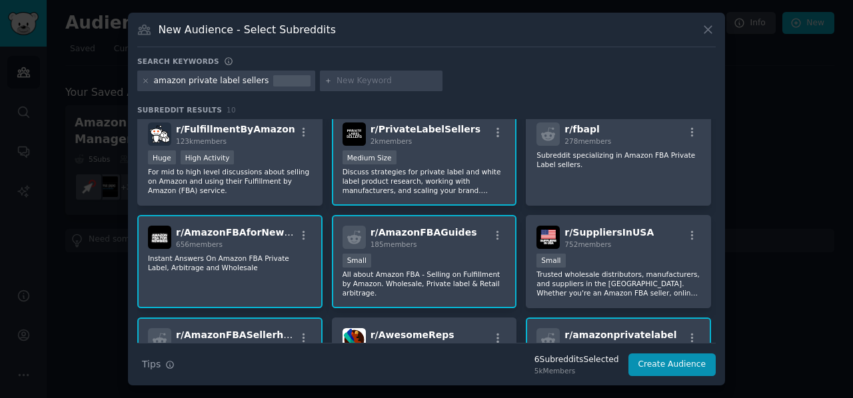
scroll to position [0, 0]
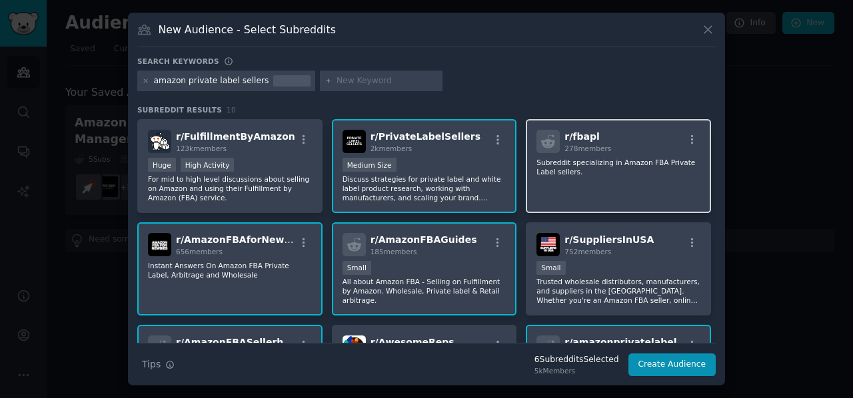
click at [632, 175] on p "Subreddit specializing in Amazon FBA Private Label sellers." at bounding box center [618, 167] width 164 height 19
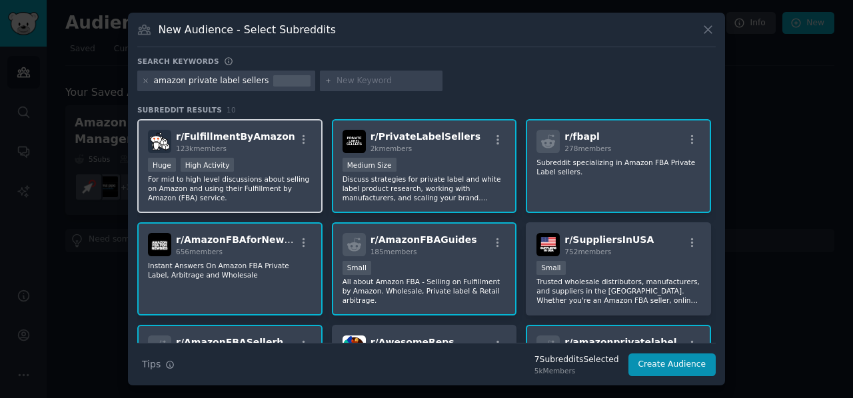
click at [265, 189] on p "For mid to high level discussions about selling on Amazon and using their Fulfi…" at bounding box center [230, 189] width 164 height 28
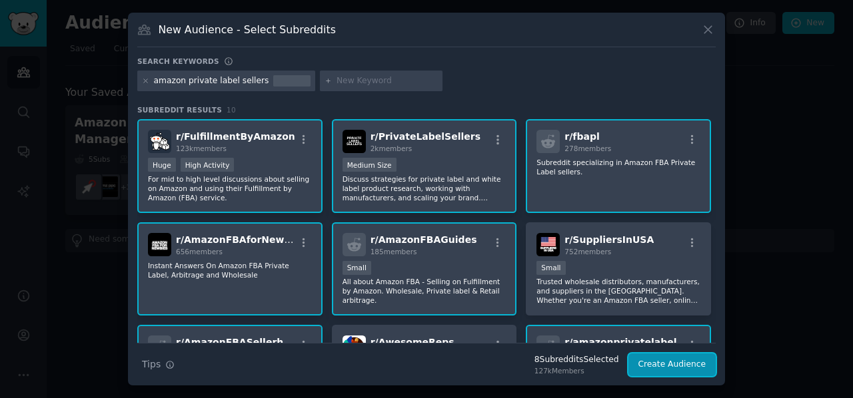
click at [660, 362] on button "Create Audience" at bounding box center [672, 365] width 88 height 23
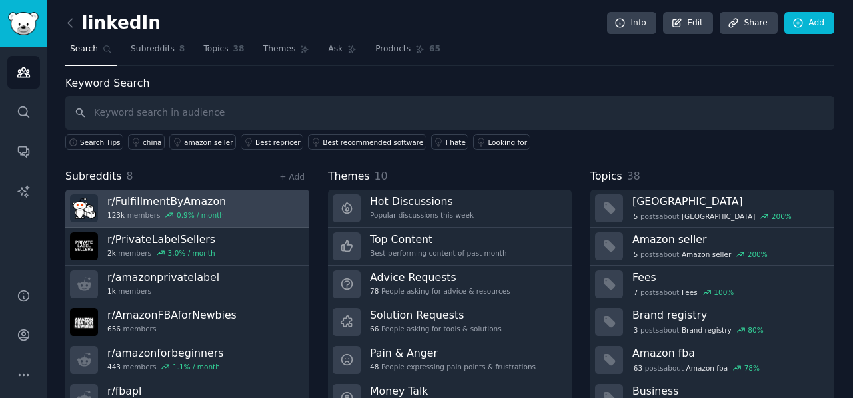
click at [239, 213] on link "r/ FulfillmentByAmazon 123k members 0.9 % / month" at bounding box center [187, 209] width 244 height 38
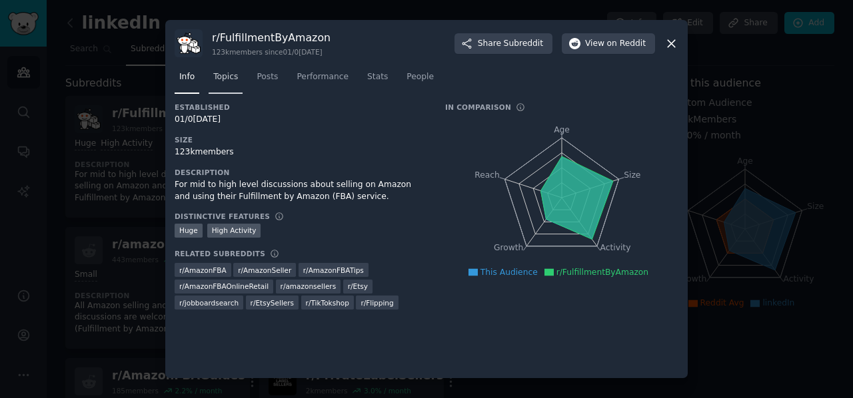
click at [235, 82] on span "Topics" at bounding box center [225, 77] width 25 height 12
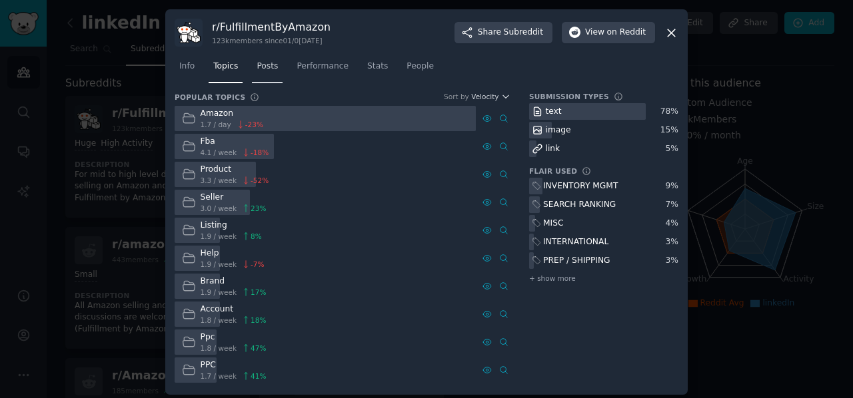
click at [264, 69] on span "Posts" at bounding box center [267, 67] width 21 height 12
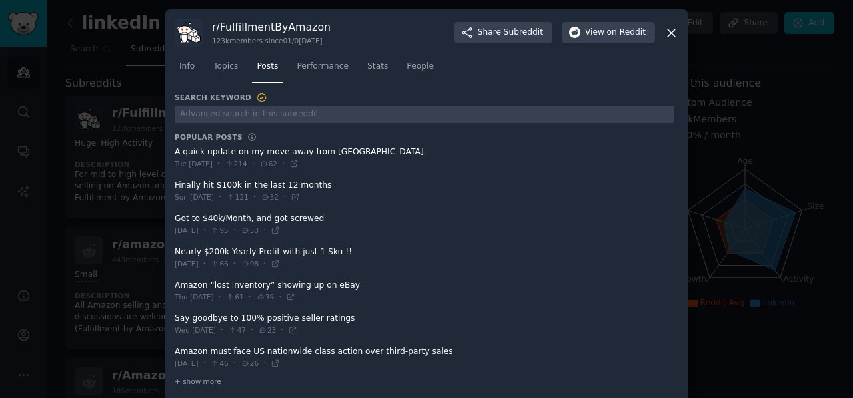
click at [244, 219] on span at bounding box center [424, 225] width 499 height 33
click at [235, 219] on span at bounding box center [424, 225] width 499 height 33
click at [254, 250] on span at bounding box center [424, 258] width 499 height 33
click at [280, 225] on div "Wed 13/08/2025 · 95 · 53 ·" at bounding box center [227, 231] width 105 height 12
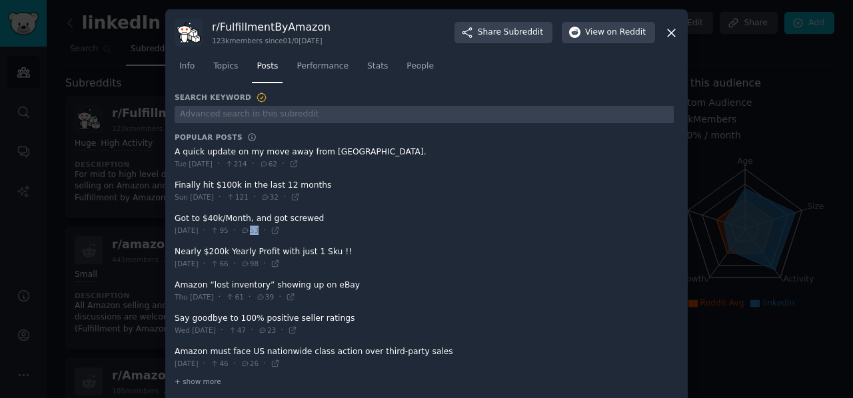
click at [280, 225] on div "Wed 13/08/2025 · 95 · 53 ·" at bounding box center [227, 231] width 105 height 12
click at [299, 66] on span "Performance" at bounding box center [323, 67] width 52 height 12
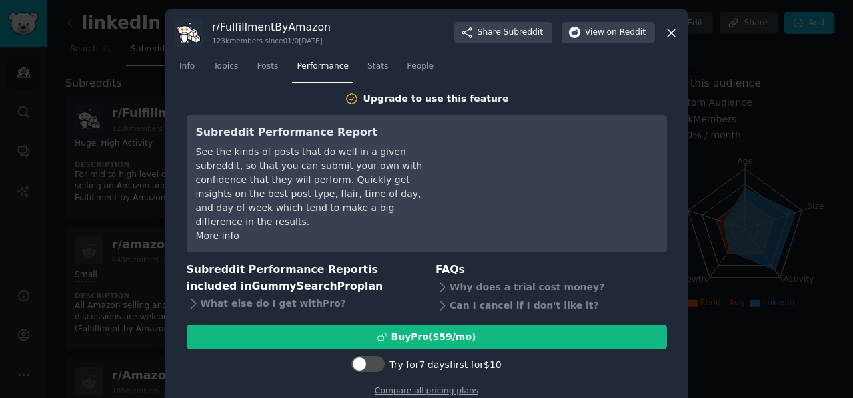
click at [359, 55] on div "Info Topics Posts Performance Stats People" at bounding box center [427, 69] width 504 height 45
click at [367, 65] on span "Stats" at bounding box center [377, 67] width 21 height 12
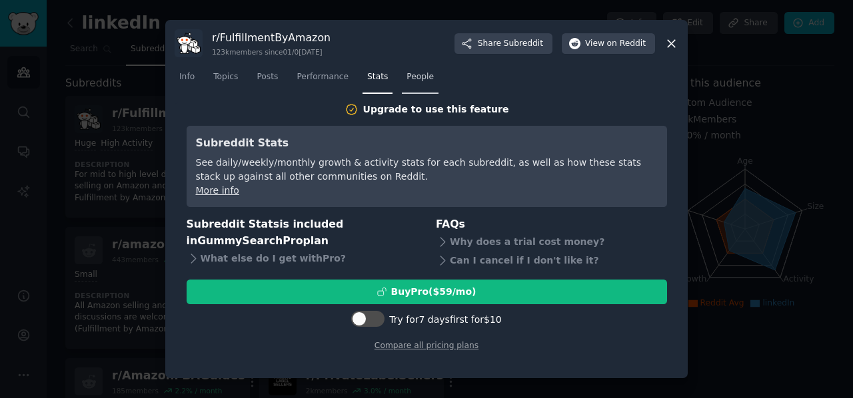
click at [406, 77] on span "People" at bounding box center [419, 77] width 27 height 12
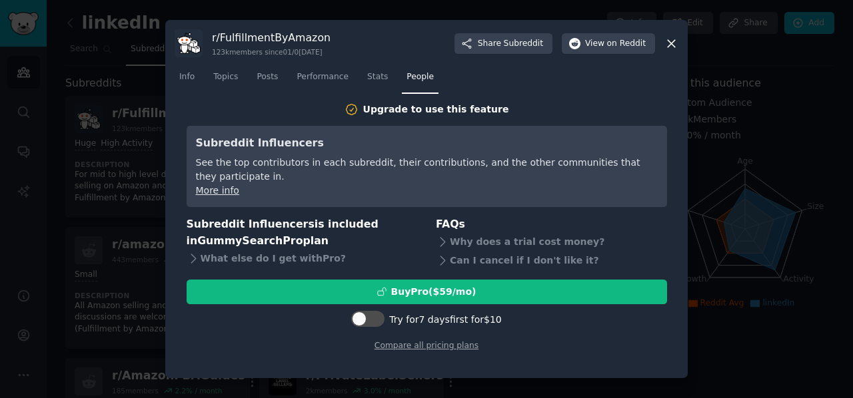
click at [664, 43] on div "r/ FulfillmentByAmazon 123k members since 01/01/2014 Share Subreddit View on Re…" at bounding box center [427, 43] width 504 height 28
drag, startPoint x: 674, startPoint y: 57, endPoint x: 674, endPoint y: 49, distance: 8.0
click at [674, 57] on div "Info Topics Posts Performance Stats People" at bounding box center [427, 79] width 504 height 45
click at [674, 45] on icon at bounding box center [671, 44] width 14 height 14
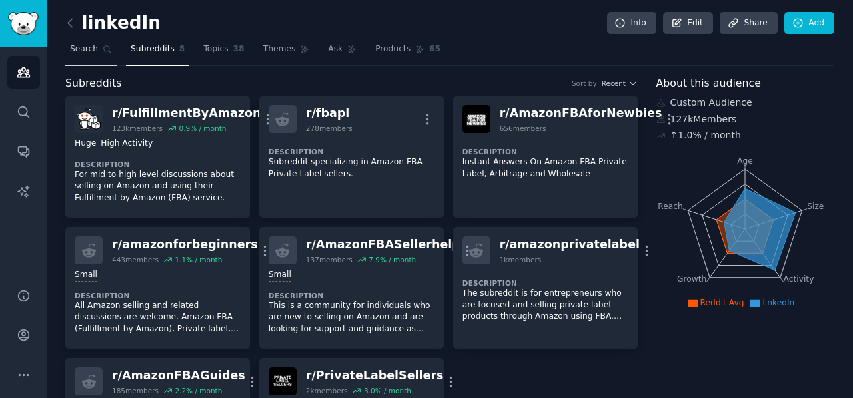
click at [89, 53] on span "Search" at bounding box center [84, 49] width 28 height 12
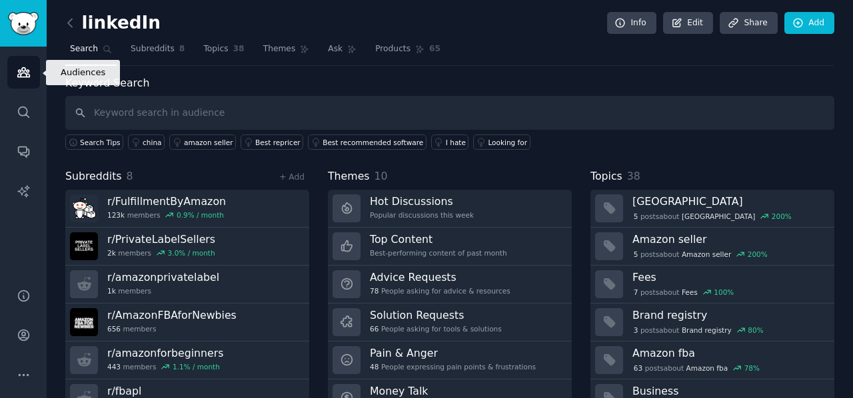
click at [33, 80] on link "Audiences" at bounding box center [23, 72] width 33 height 33
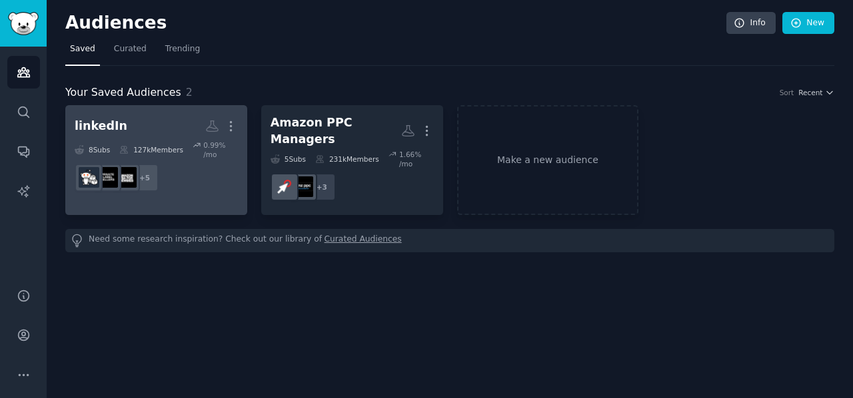
click at [197, 170] on dd "r/AmazonFBASellerhelp, r/AmazonFBAGuides, r/fbapl, r/amazonforbeginners, r/amaz…" at bounding box center [156, 177] width 163 height 37
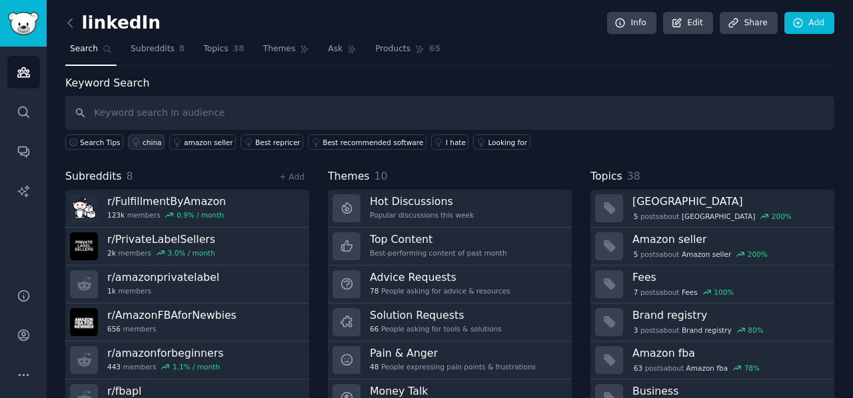
click at [132, 138] on icon at bounding box center [135, 142] width 9 height 9
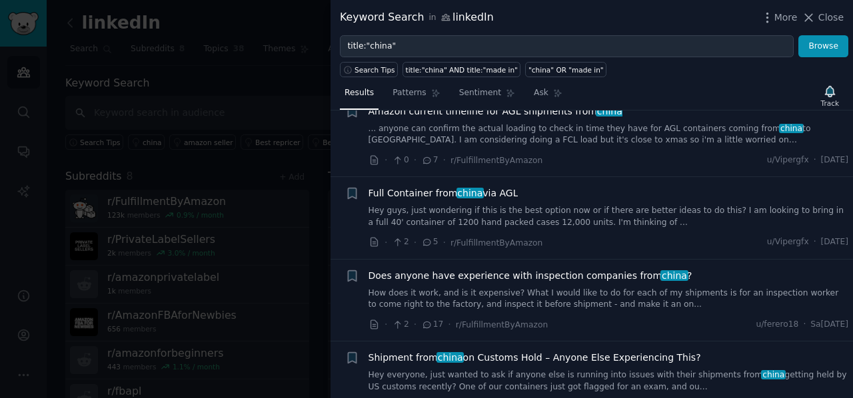
scroll to position [133, 0]
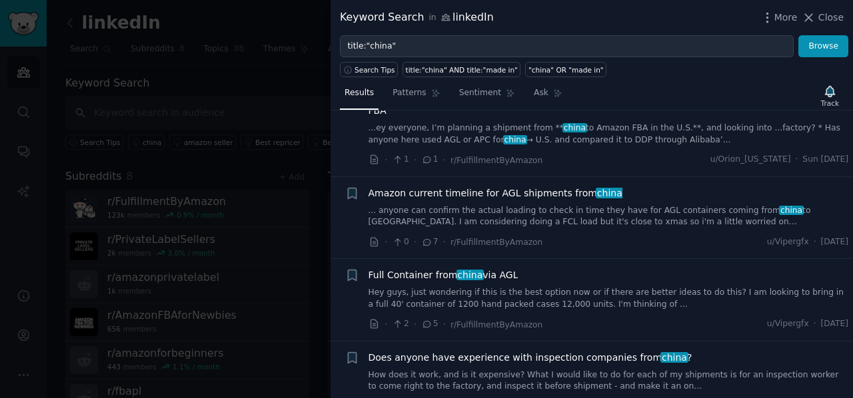
click at [241, 81] on div at bounding box center [426, 199] width 853 height 398
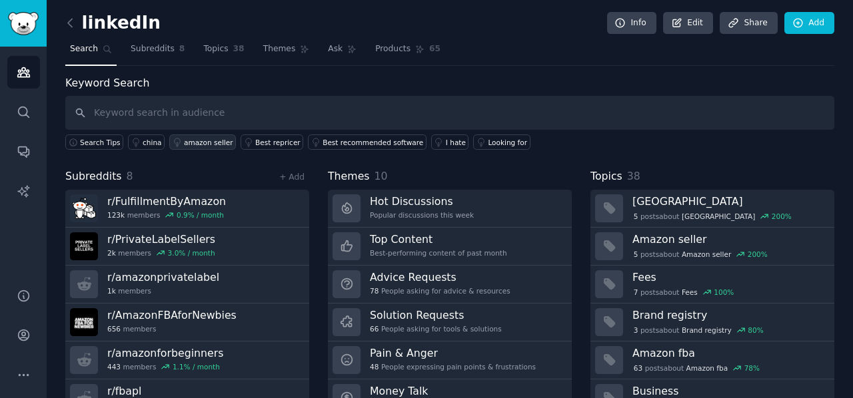
click at [184, 141] on div "amazon seller" at bounding box center [208, 142] width 49 height 9
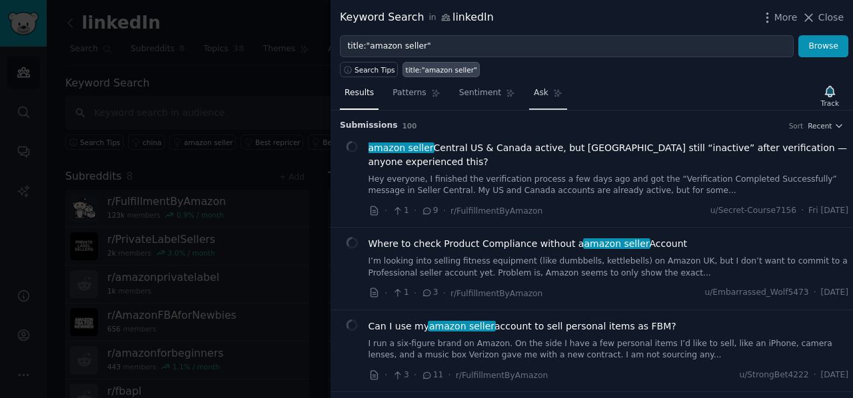
click at [534, 95] on span "Ask" at bounding box center [541, 93] width 15 height 12
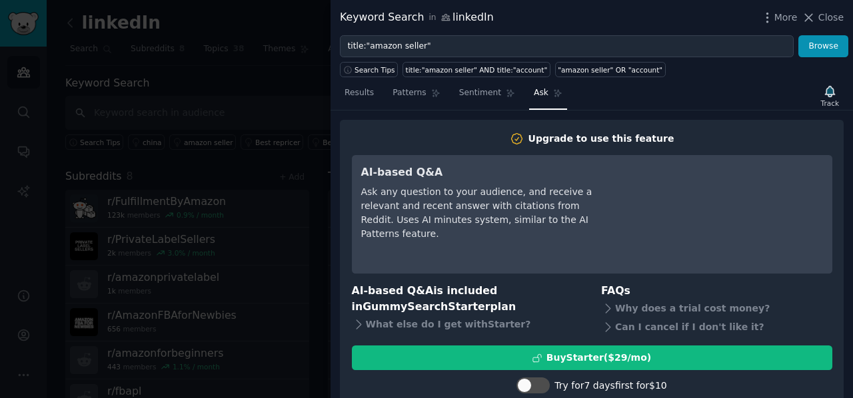
click at [444, 92] on nav "Results Patterns Sentiment Ask" at bounding box center [453, 96] width 227 height 27
click at [486, 91] on span "Sentiment" at bounding box center [480, 93] width 42 height 12
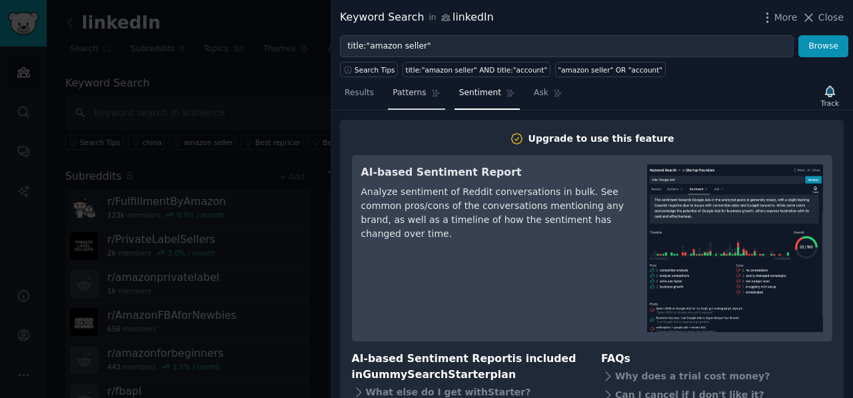
click at [420, 87] on link "Patterns" at bounding box center [416, 96] width 57 height 27
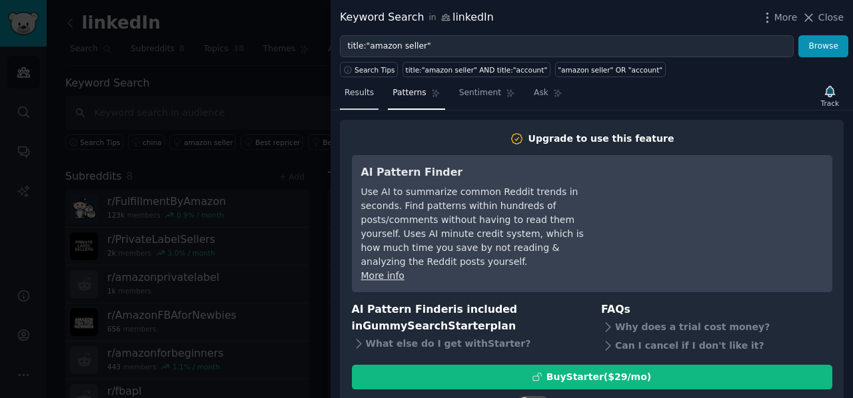
click at [347, 91] on span "Results" at bounding box center [359, 93] width 29 height 12
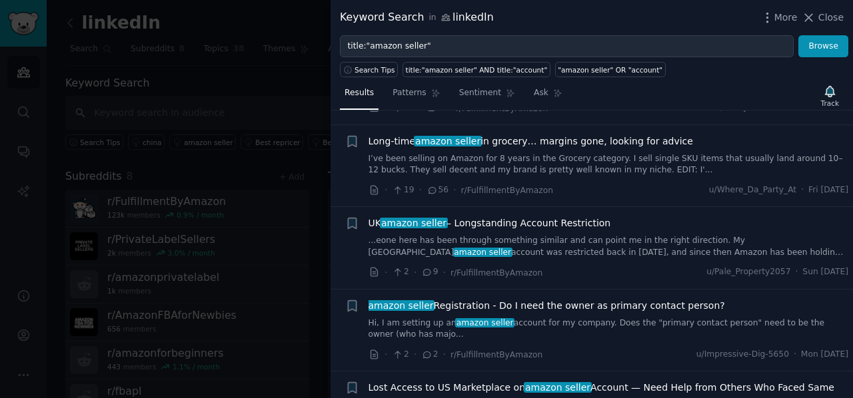
scroll to position [400, 0]
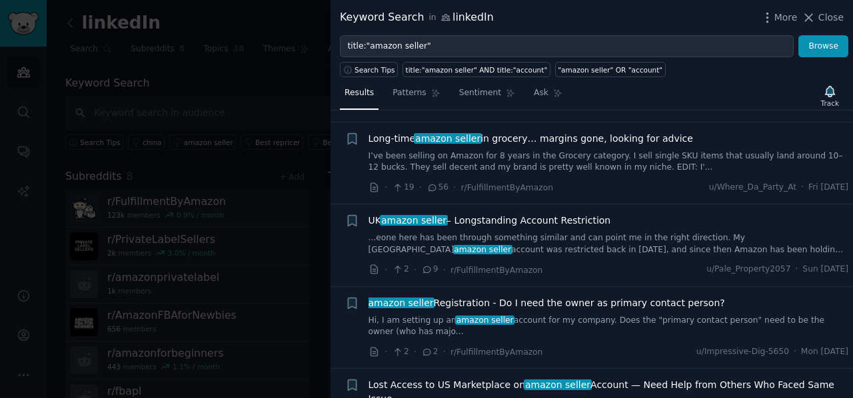
click at [530, 166] on link "I’ve been selling on Amazon for 8 years in the Grocery category. I sell single …" at bounding box center [609, 162] width 480 height 23
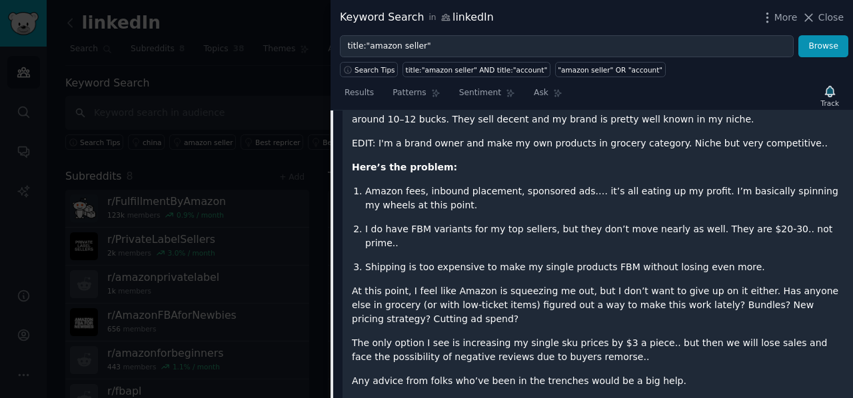
scroll to position [610, 0]
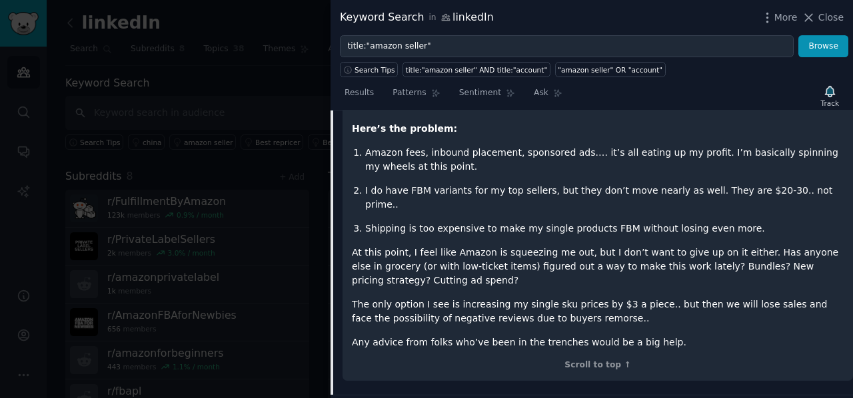
click at [492, 253] on p "At this point, I feel like Amazon is squeezing me out, but I don’t want to give…" at bounding box center [598, 267] width 492 height 42
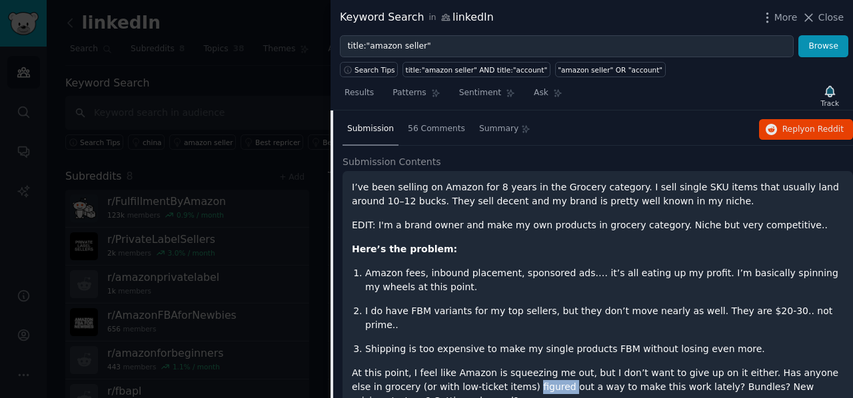
scroll to position [477, 0]
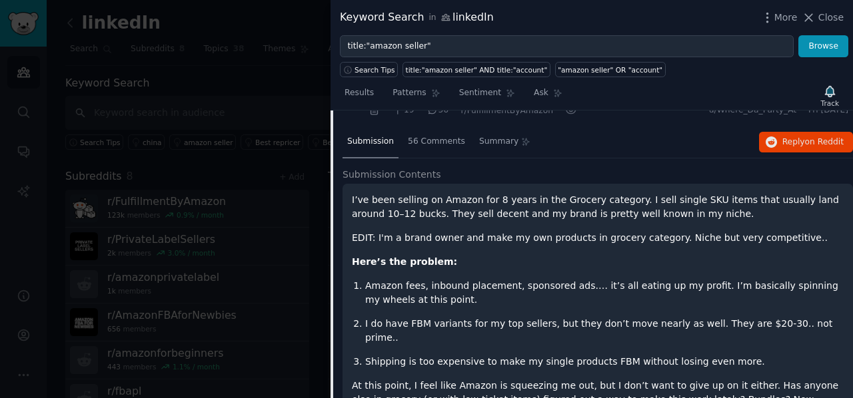
click at [438, 224] on div "I’ve been selling on Amazon for 8 years in the Grocery category. I sell single …" at bounding box center [598, 338] width 492 height 290
click at [436, 221] on div "I’ve been selling on Amazon for 8 years in the Grocery category. I sell single …" at bounding box center [598, 338] width 492 height 290
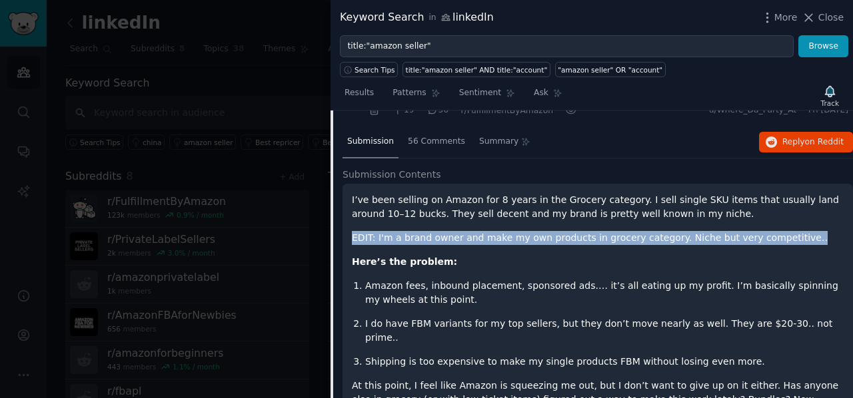
click at [436, 221] on div "I’ve been selling on Amazon for 8 years in the Grocery category. I sell single …" at bounding box center [598, 338] width 492 height 290
click at [818, 145] on span "on Reddit" at bounding box center [824, 141] width 39 height 9
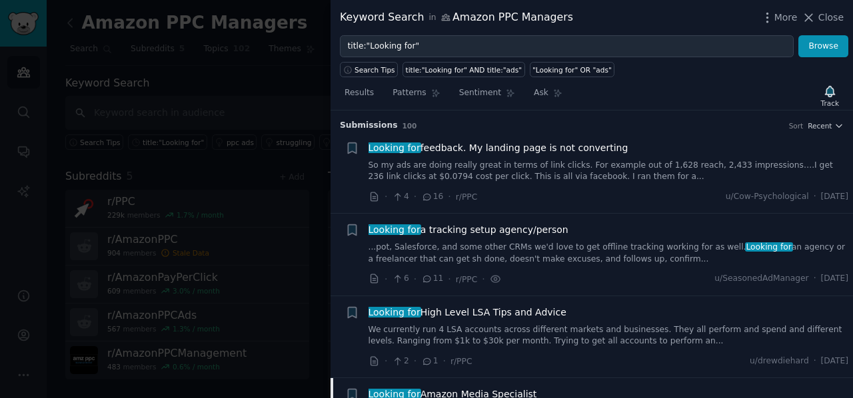
click at [271, 83] on div at bounding box center [426, 199] width 853 height 398
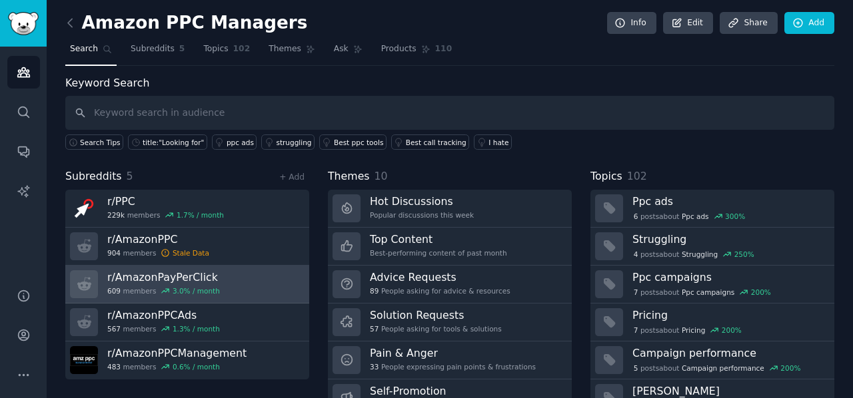
scroll to position [58, 0]
